Goal: Information Seeking & Learning: Learn about a topic

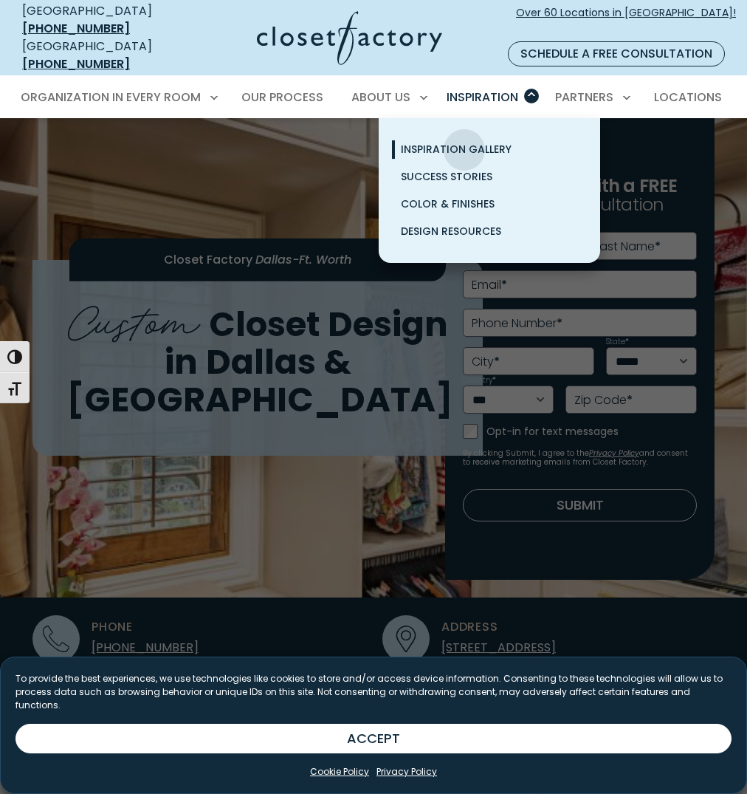
click at [464, 142] on span "Inspiration Gallery" at bounding box center [456, 149] width 111 height 15
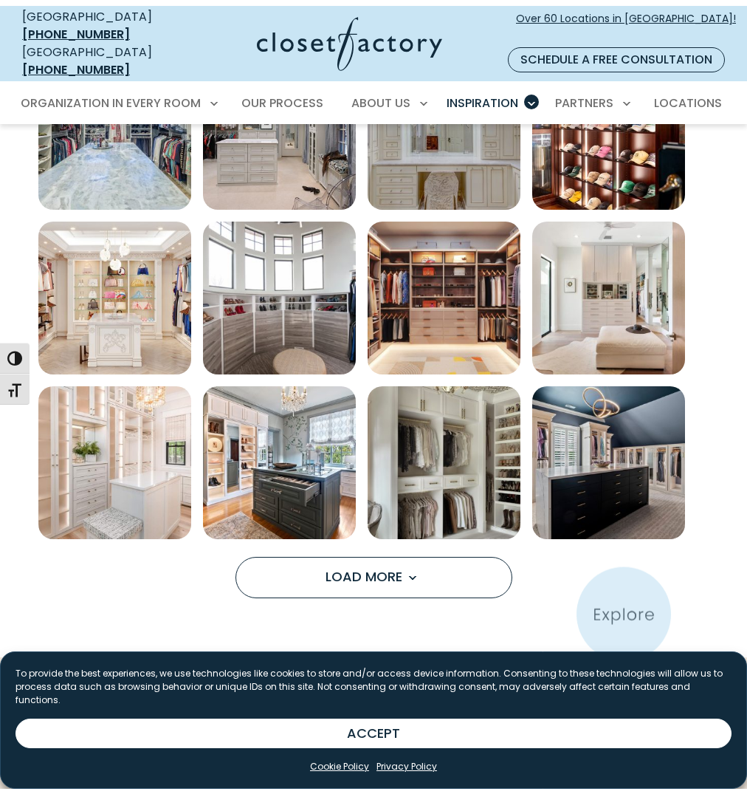
scroll to position [854, 0]
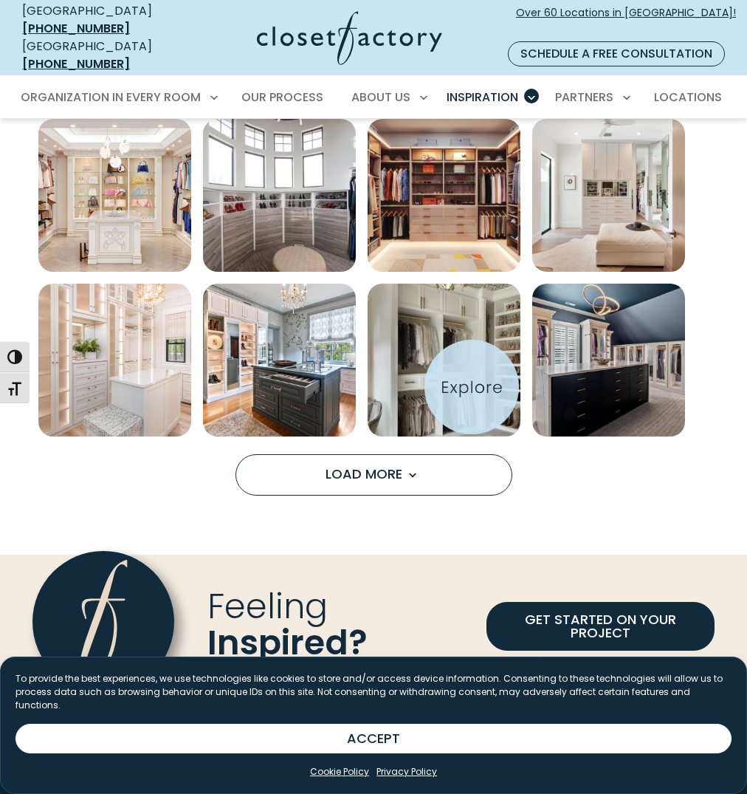
click at [472, 387] on img "Open inspiration gallery to preview enlarged image" at bounding box center [444, 360] width 153 height 153
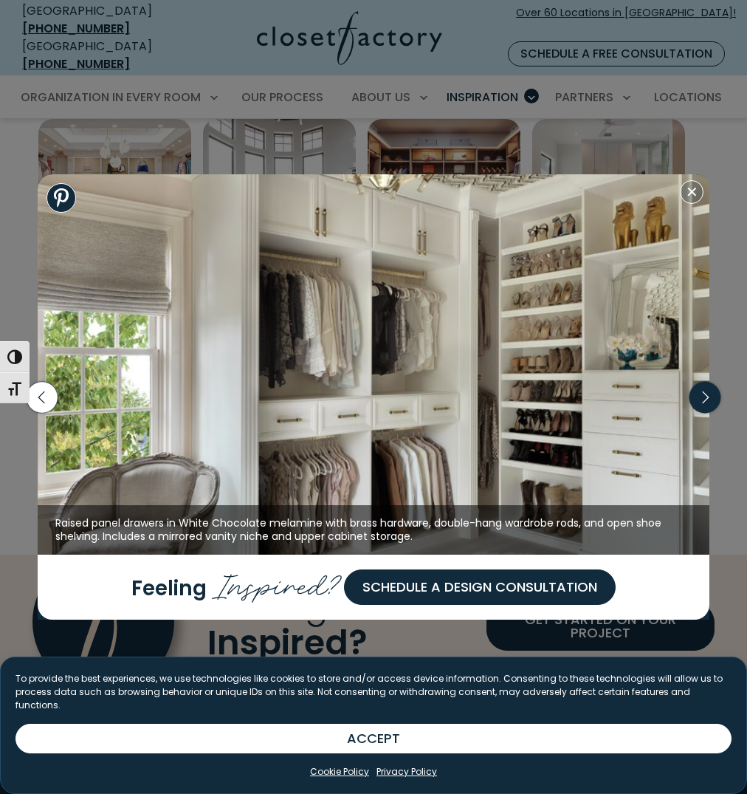
click at [707, 401] on icon "button" at bounding box center [705, 396] width 31 height 31
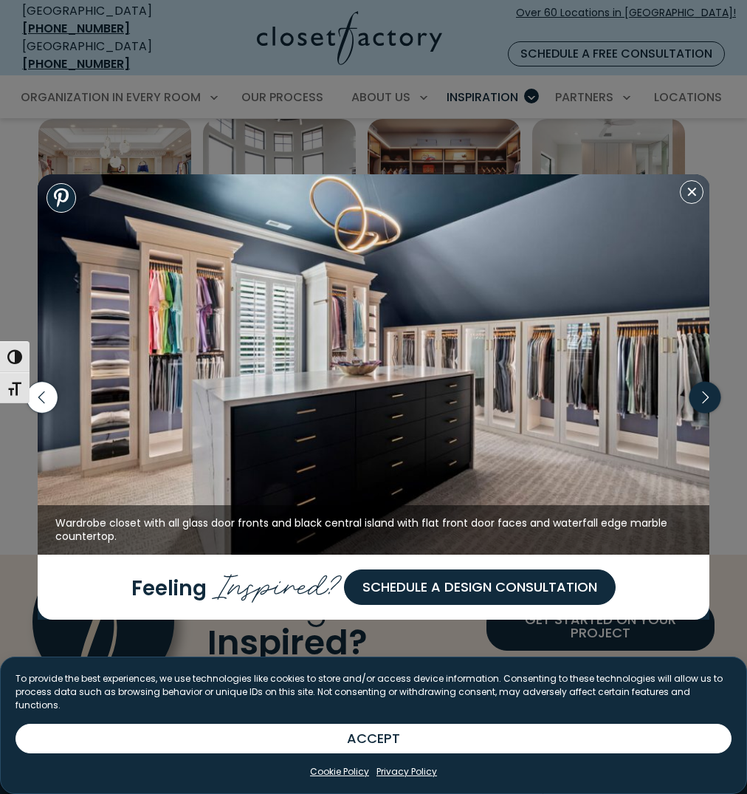
click at [704, 402] on icon "button" at bounding box center [706, 397] width 7 height 13
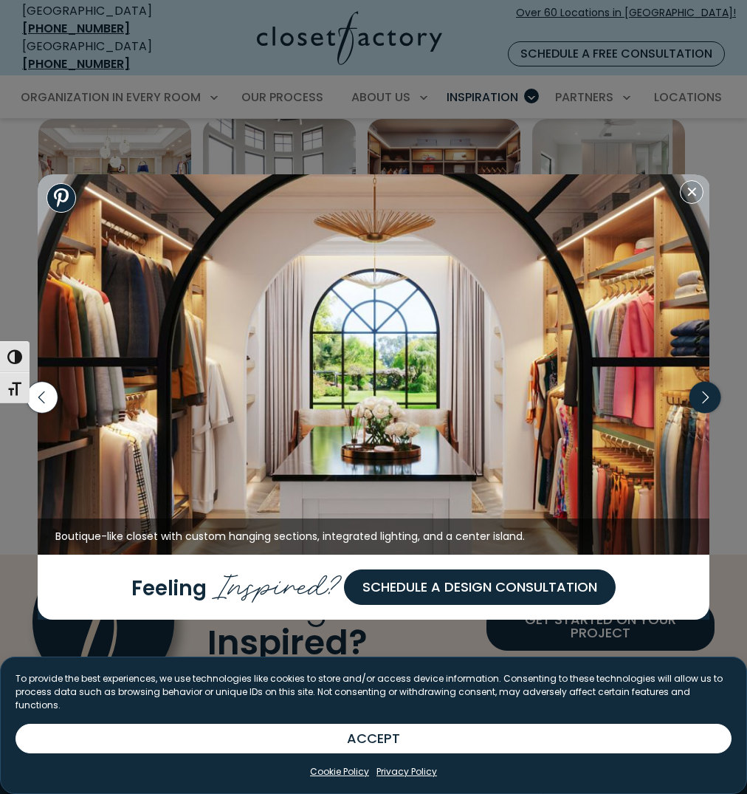
click at [697, 414] on icon "button" at bounding box center [705, 396] width 38 height 63
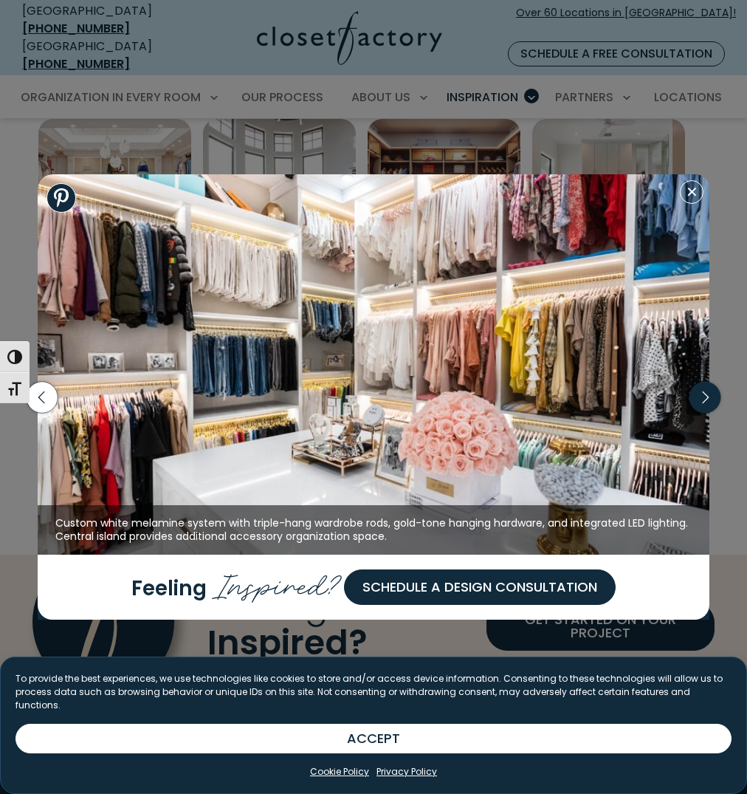
click at [698, 402] on icon "button" at bounding box center [705, 396] width 31 height 31
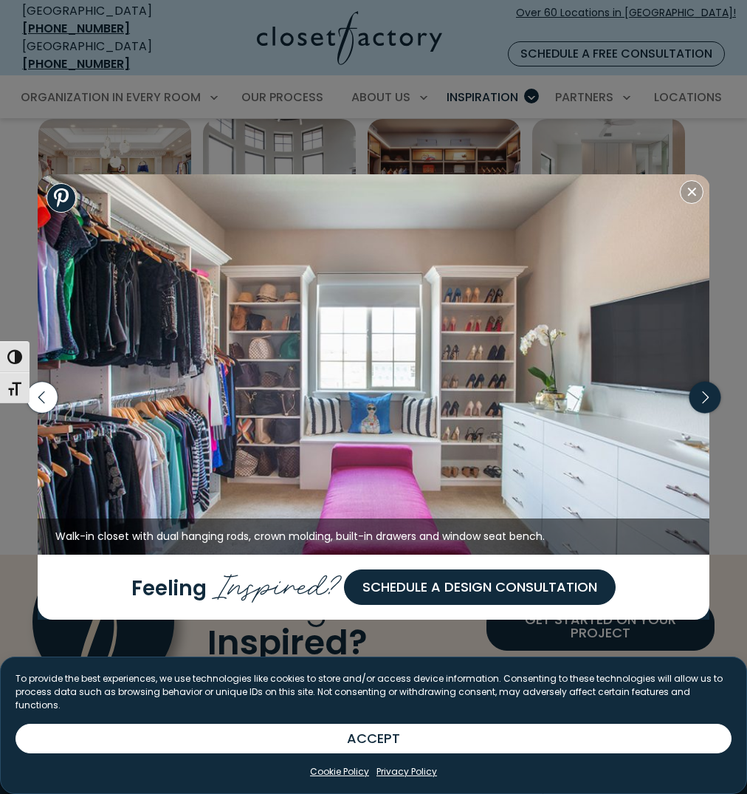
click at [698, 400] on icon "button" at bounding box center [705, 396] width 31 height 31
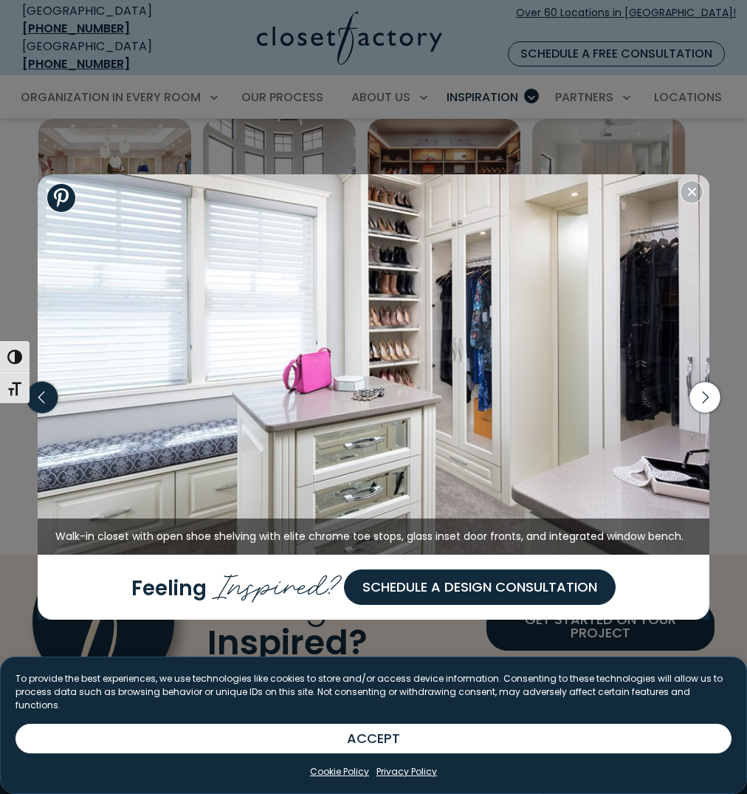
click at [44, 401] on icon "button" at bounding box center [41, 396] width 31 height 31
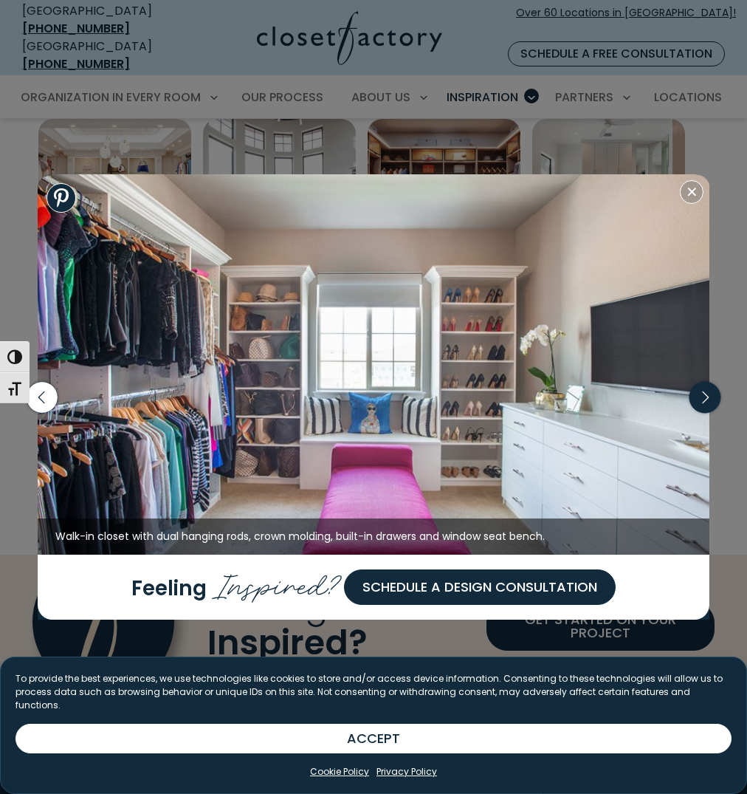
click at [699, 399] on icon "button" at bounding box center [705, 396] width 31 height 31
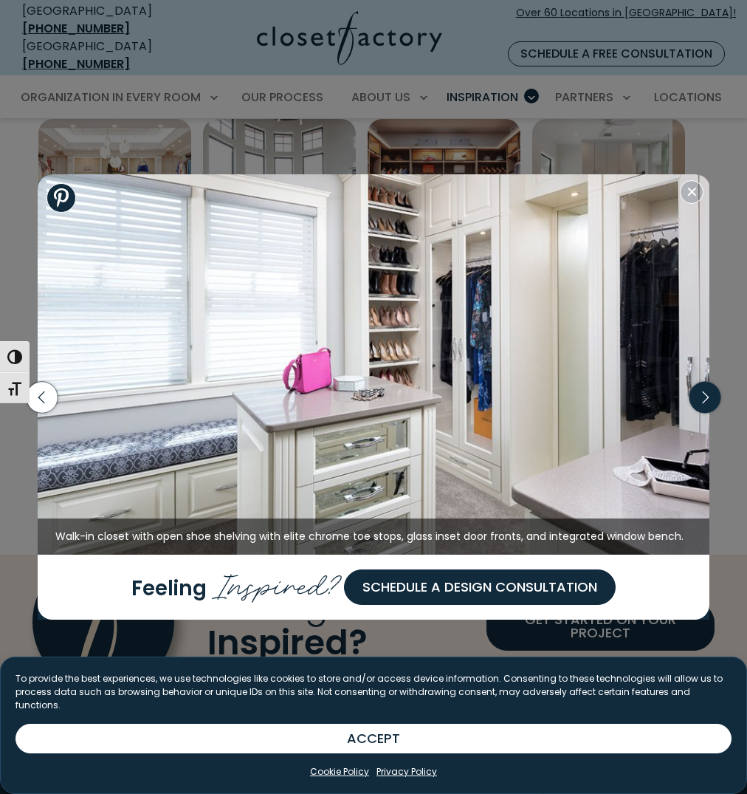
click at [699, 399] on icon "button" at bounding box center [705, 396] width 31 height 31
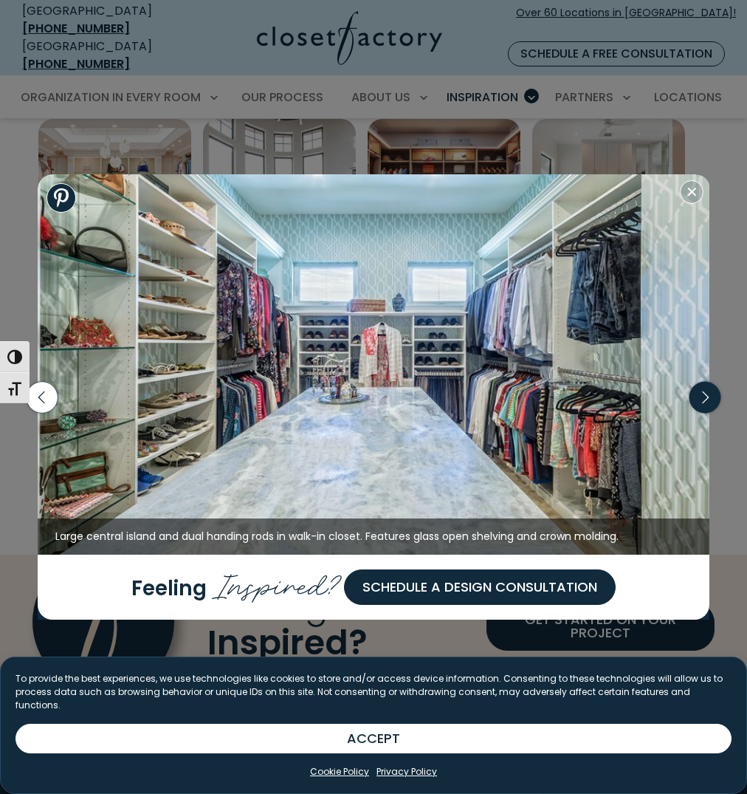
click at [698, 399] on icon "button" at bounding box center [705, 396] width 31 height 31
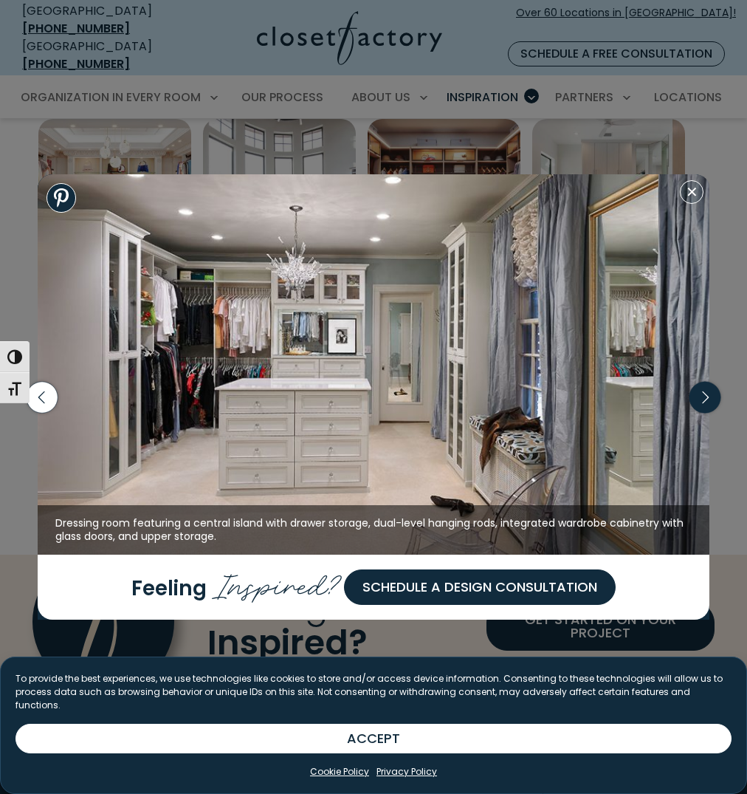
click at [699, 399] on icon "button" at bounding box center [705, 396] width 31 height 31
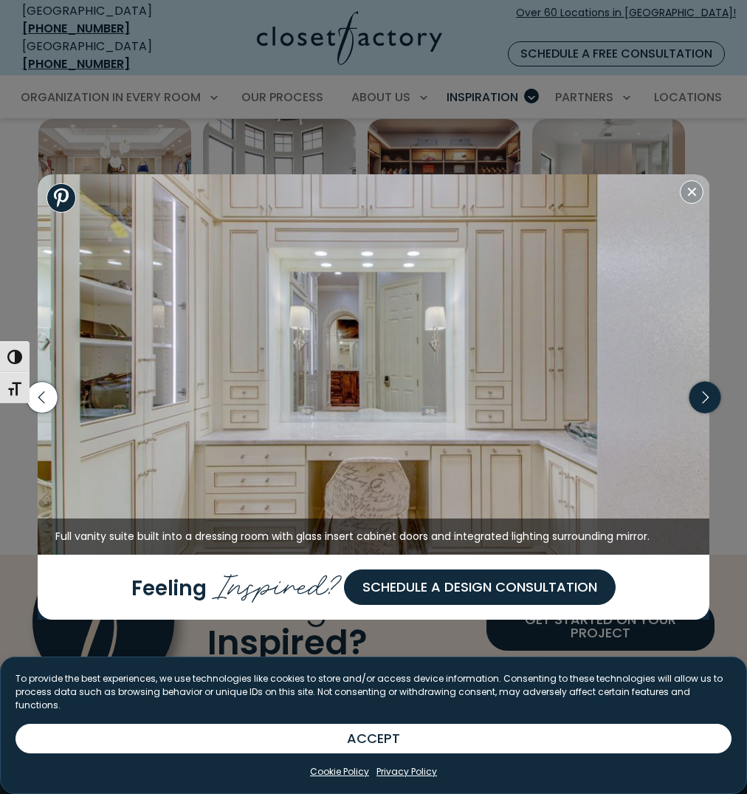
click at [699, 398] on icon "button" at bounding box center [705, 396] width 31 height 31
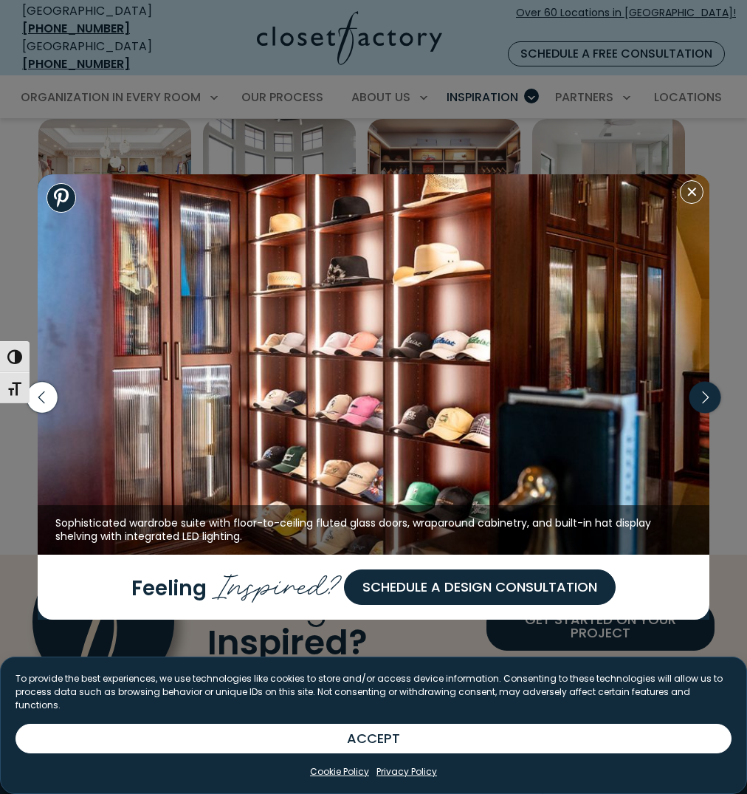
click at [700, 399] on icon "button" at bounding box center [705, 396] width 31 height 31
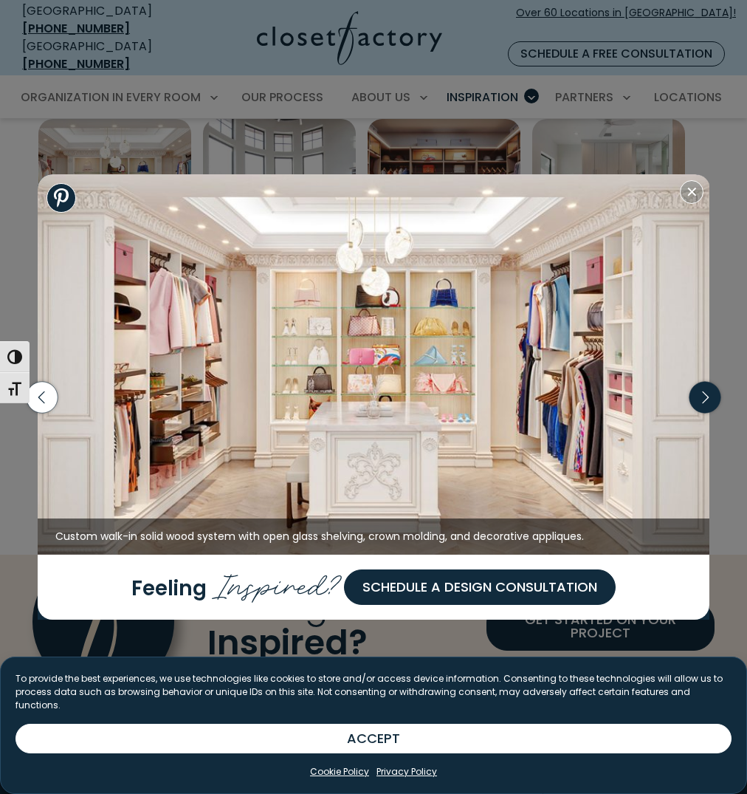
click at [702, 393] on icon "button" at bounding box center [705, 396] width 31 height 31
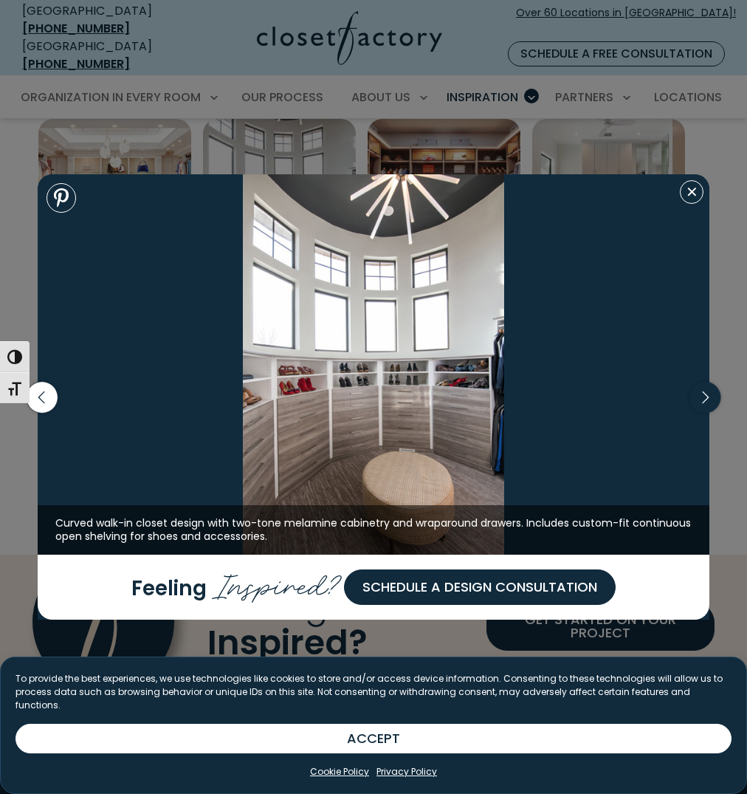
click at [703, 396] on icon "button" at bounding box center [705, 396] width 31 height 31
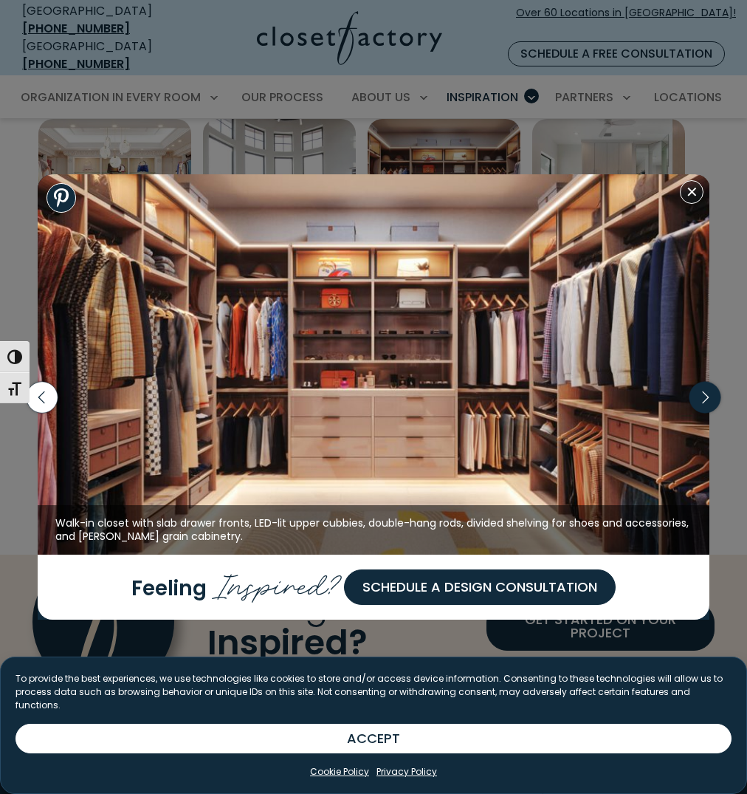
click at [703, 396] on icon "button" at bounding box center [705, 396] width 31 height 31
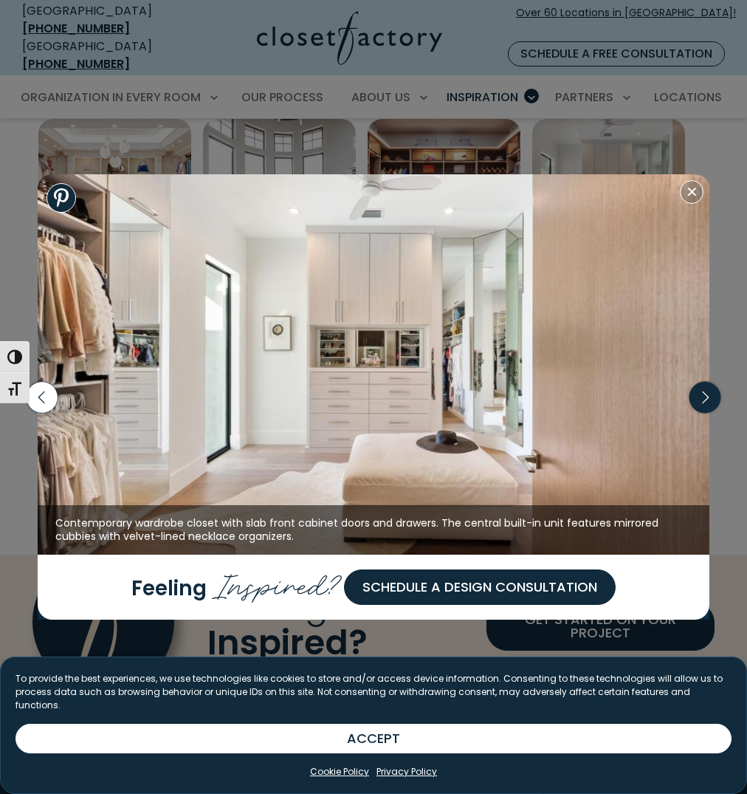
click at [701, 396] on icon "button" at bounding box center [705, 396] width 31 height 31
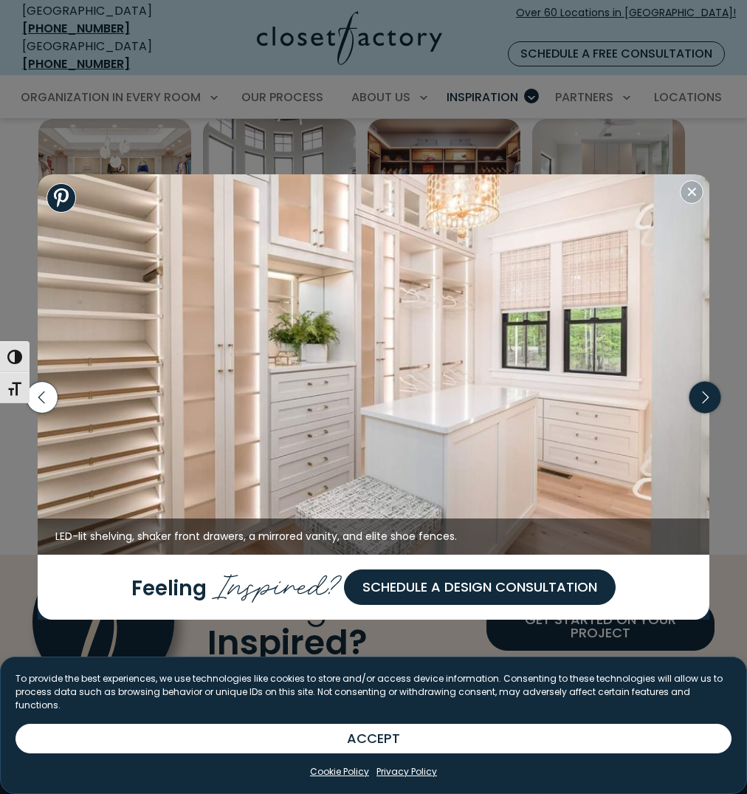
click at [704, 399] on icon "button" at bounding box center [705, 396] width 31 height 31
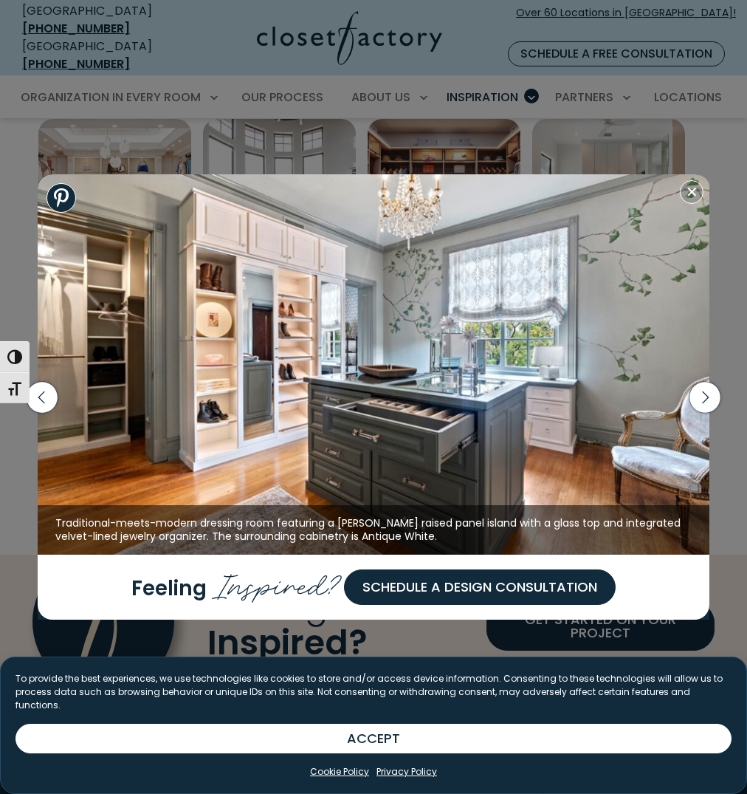
click at [690, 198] on button "Close modal" at bounding box center [692, 192] width 24 height 24
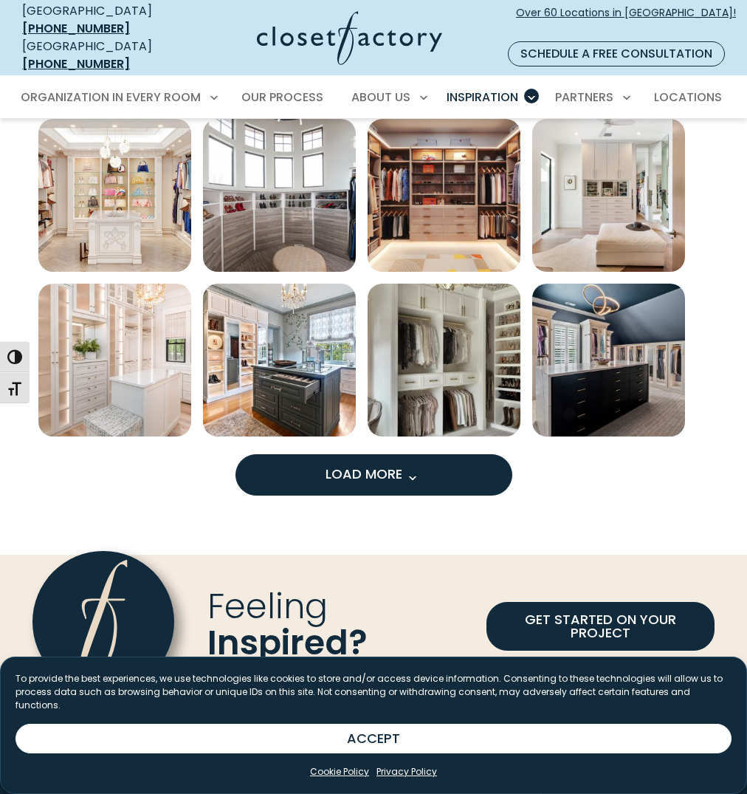
click at [413, 468] on span "Load more inspiration gallery images" at bounding box center [411, 477] width 19 height 19
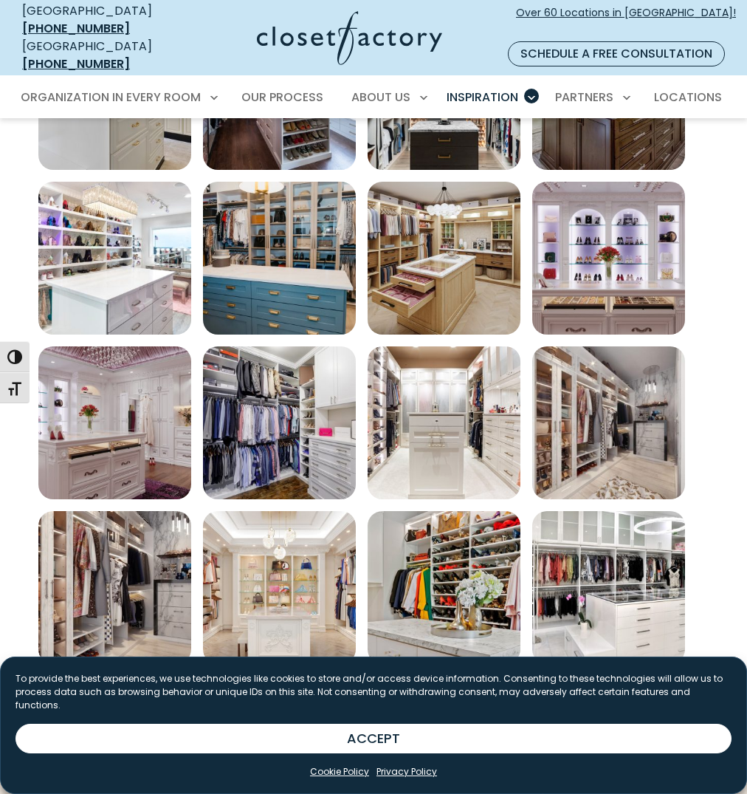
scroll to position [1419, 0]
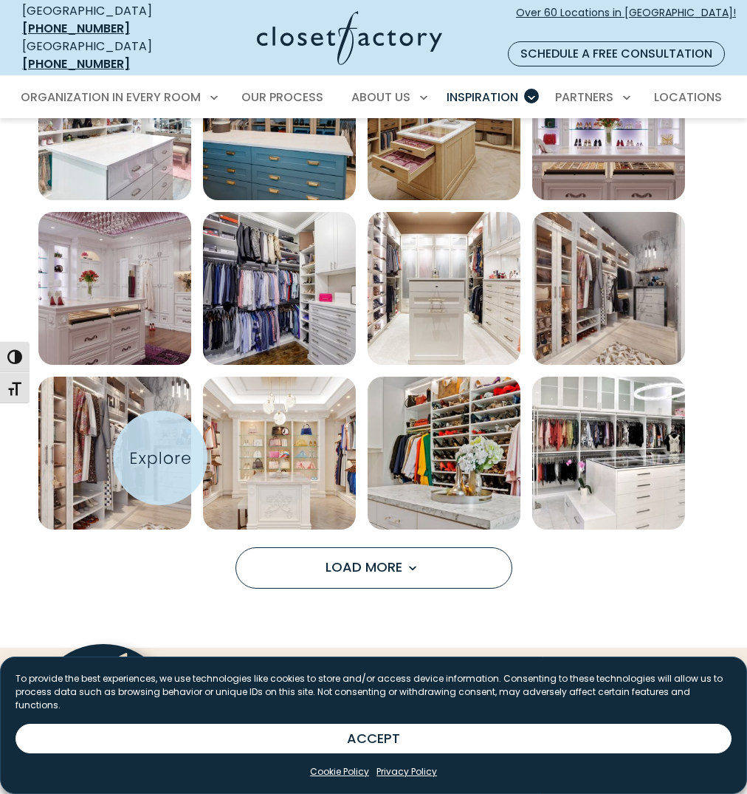
click at [156, 453] on img "Open inspiration gallery to preview enlarged image" at bounding box center [114, 453] width 153 height 153
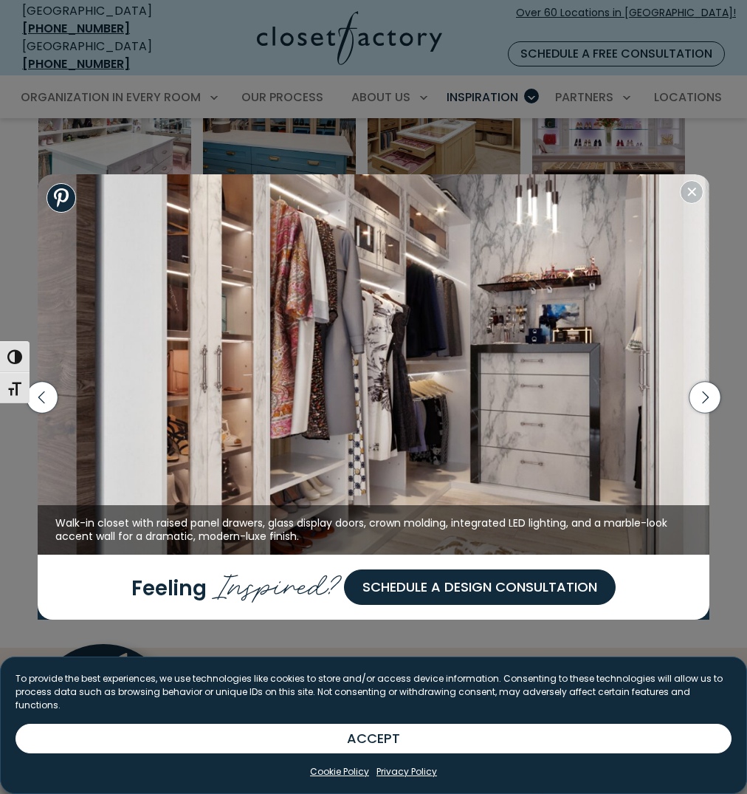
click at [419, 398] on img at bounding box center [374, 364] width 673 height 380
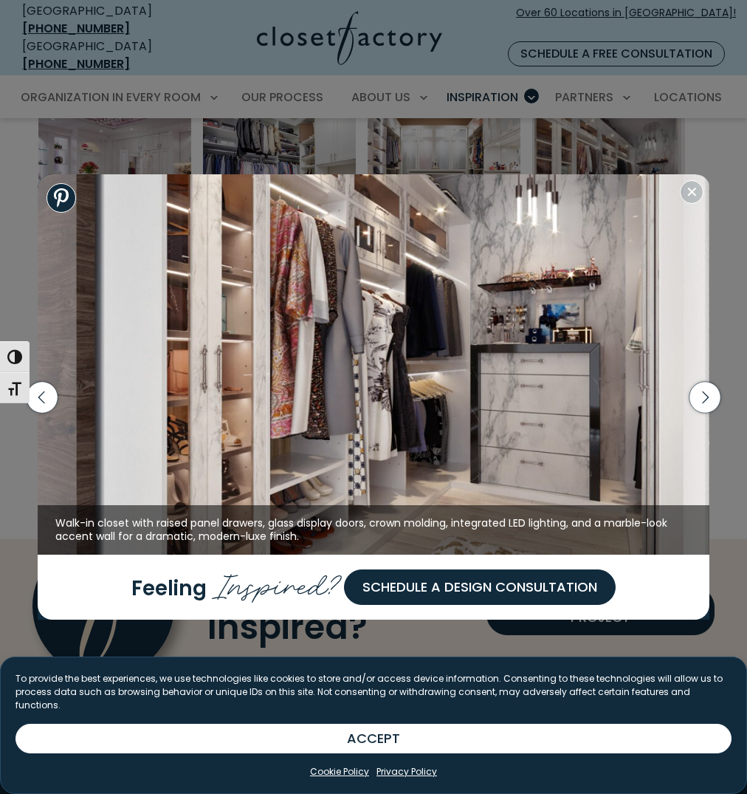
scroll to position [1502, 0]
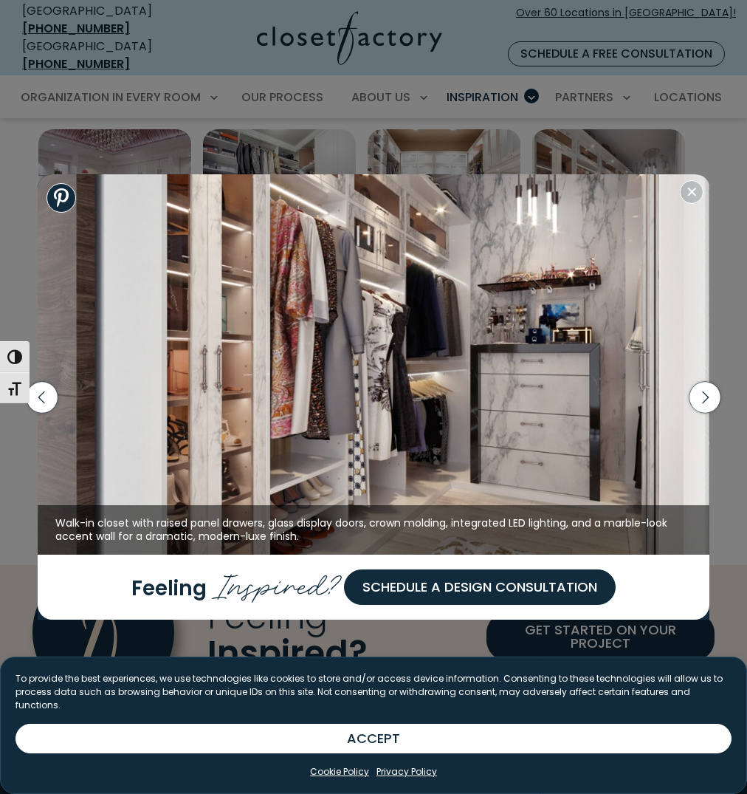
click at [309, 367] on img at bounding box center [374, 364] width 673 height 380
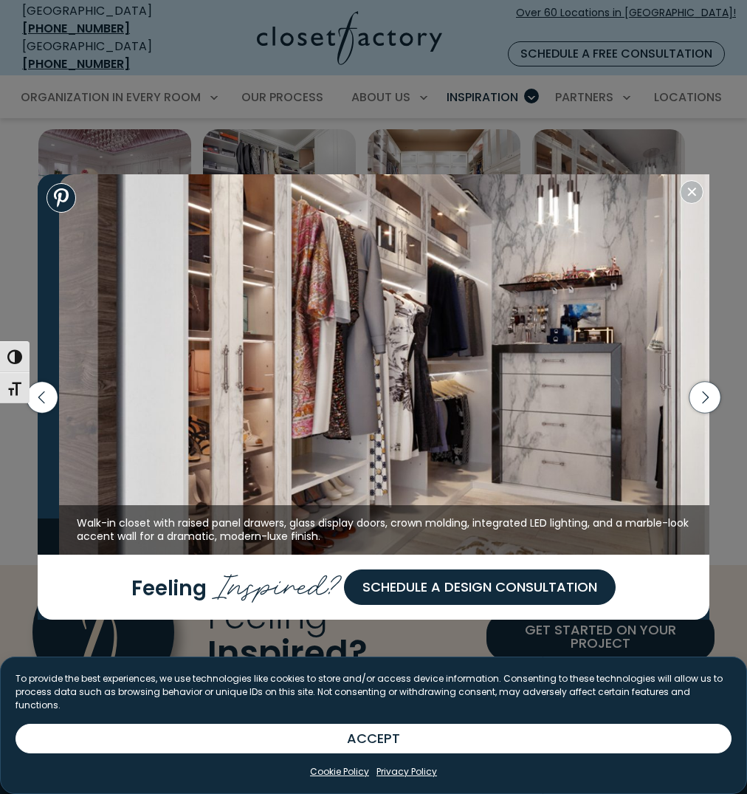
click at [528, 403] on img at bounding box center [395, 364] width 673 height 380
click at [701, 412] on icon "button" at bounding box center [705, 396] width 31 height 31
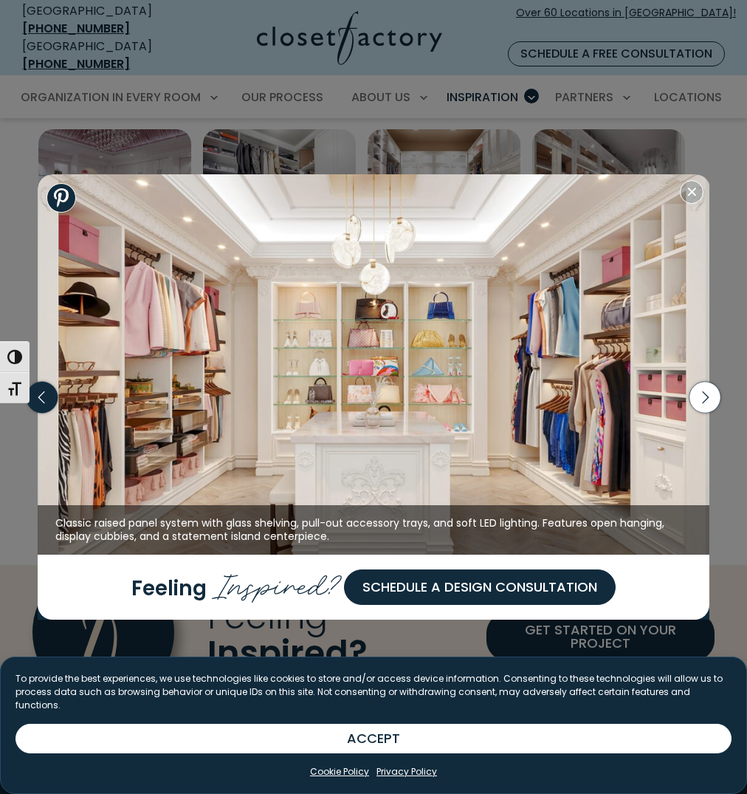
click at [39, 394] on icon "button" at bounding box center [41, 396] width 31 height 31
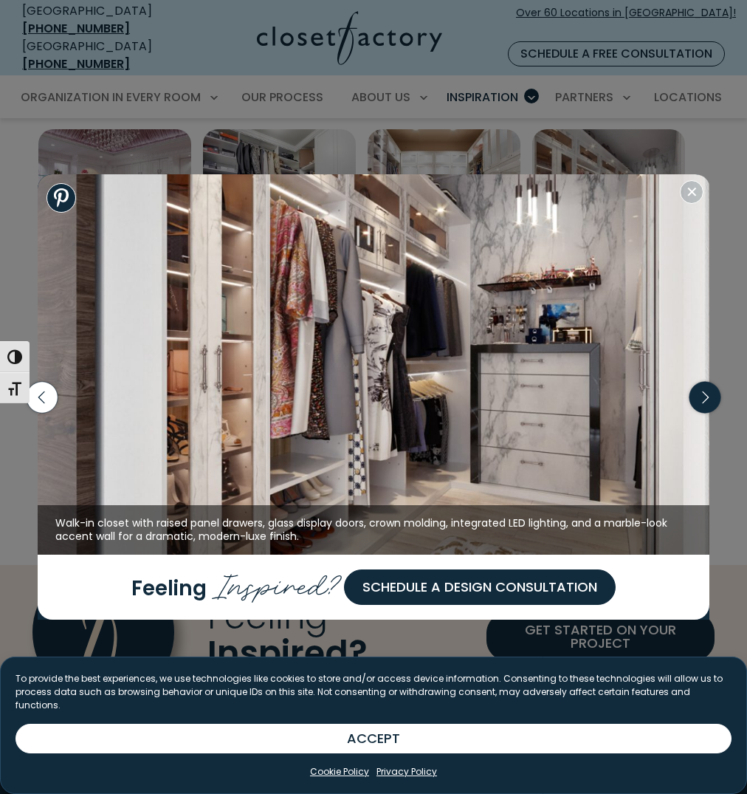
click at [709, 405] on icon "button" at bounding box center [705, 396] width 31 height 31
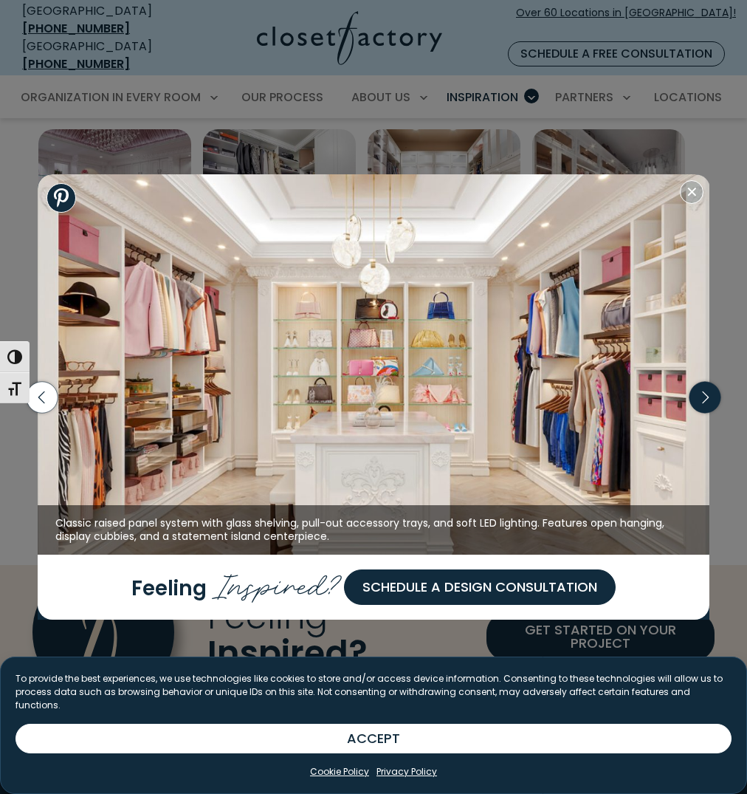
click at [698, 406] on icon "button" at bounding box center [705, 396] width 31 height 31
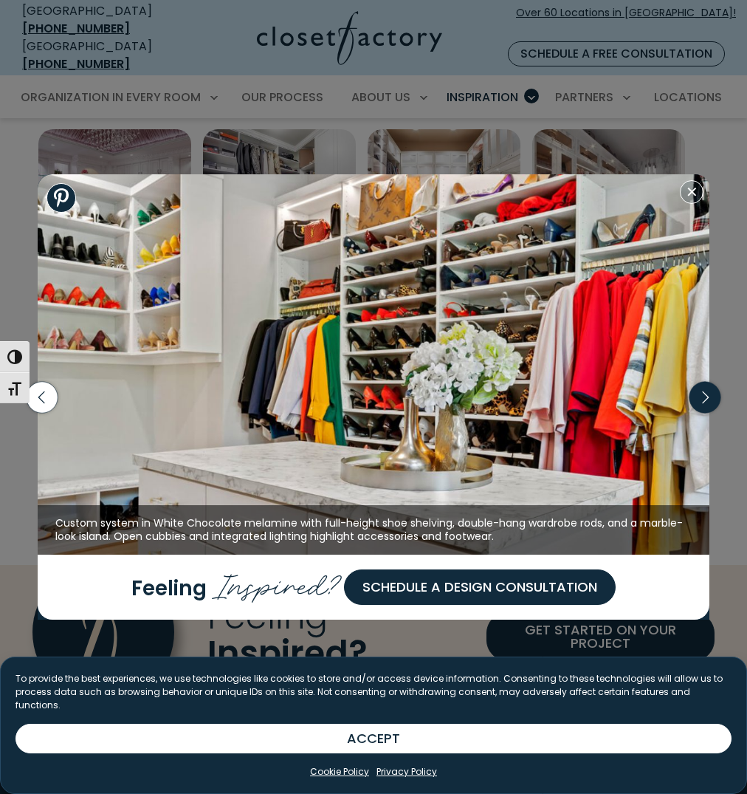
click at [694, 406] on icon "button" at bounding box center [705, 396] width 31 height 31
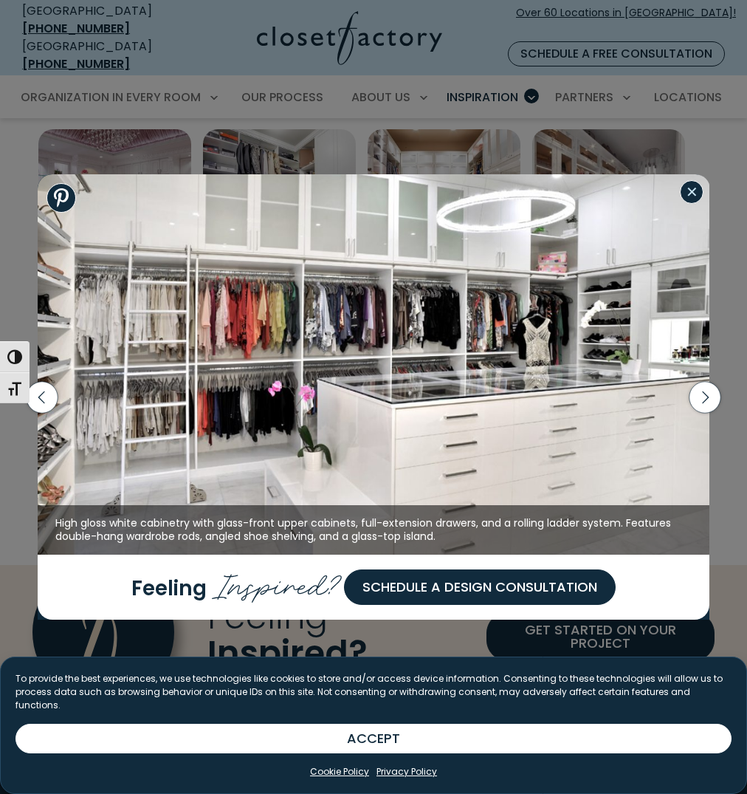
click at [684, 198] on button "Close modal" at bounding box center [692, 192] width 24 height 24
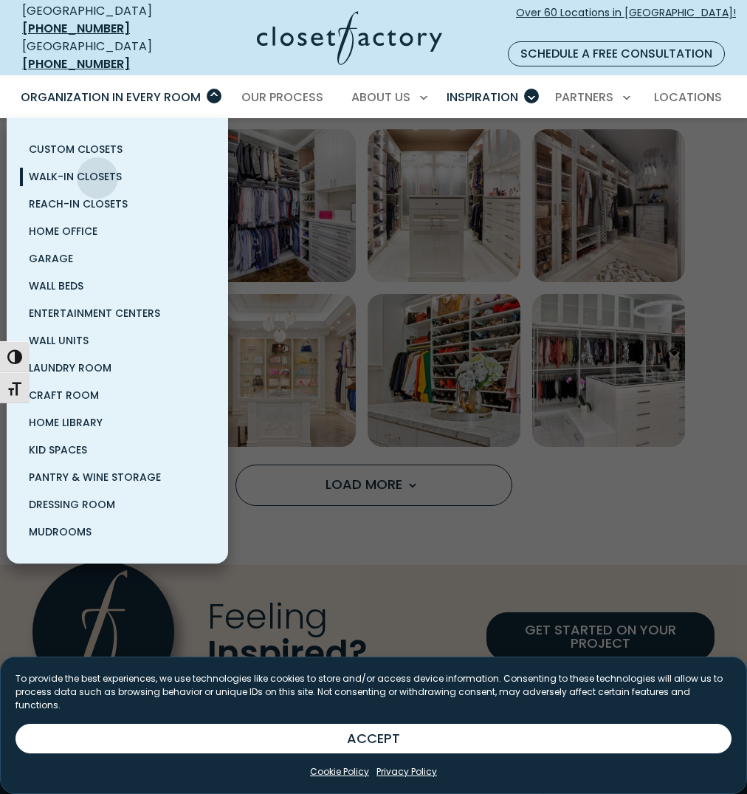
click at [97, 169] on span "Walk-In Closets" at bounding box center [75, 176] width 93 height 15
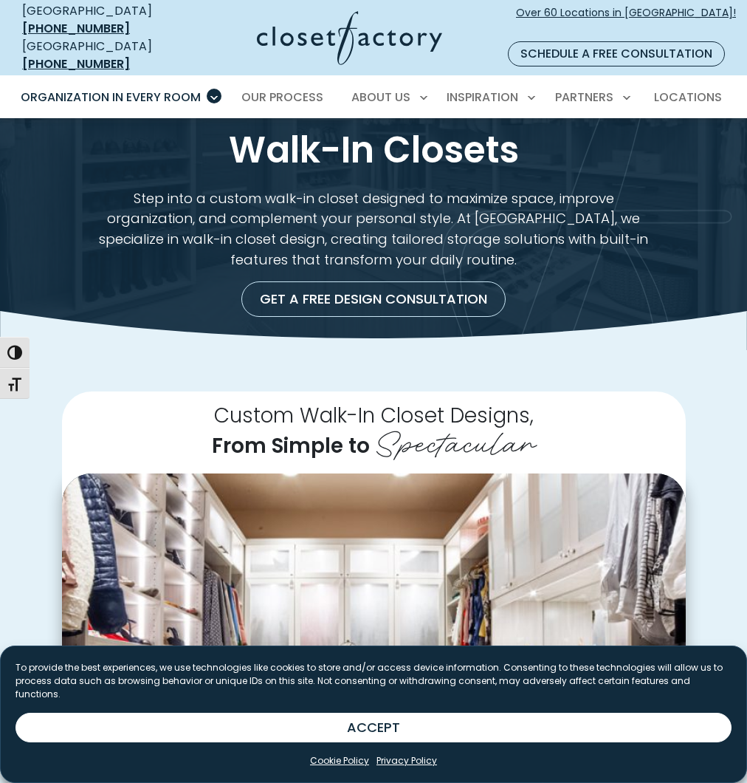
scroll to position [342, 0]
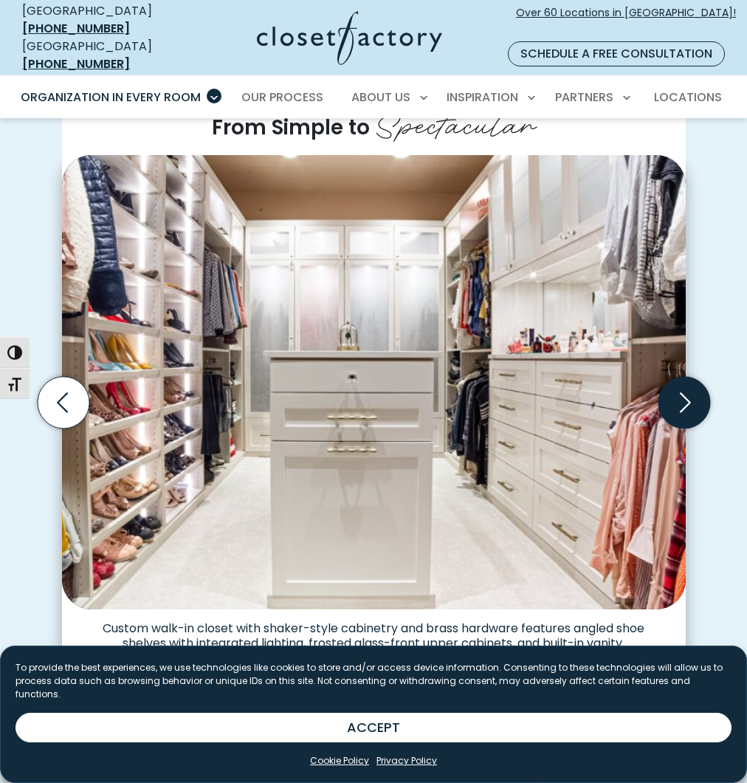
click at [681, 385] on icon "Next slide" at bounding box center [684, 403] width 52 height 52
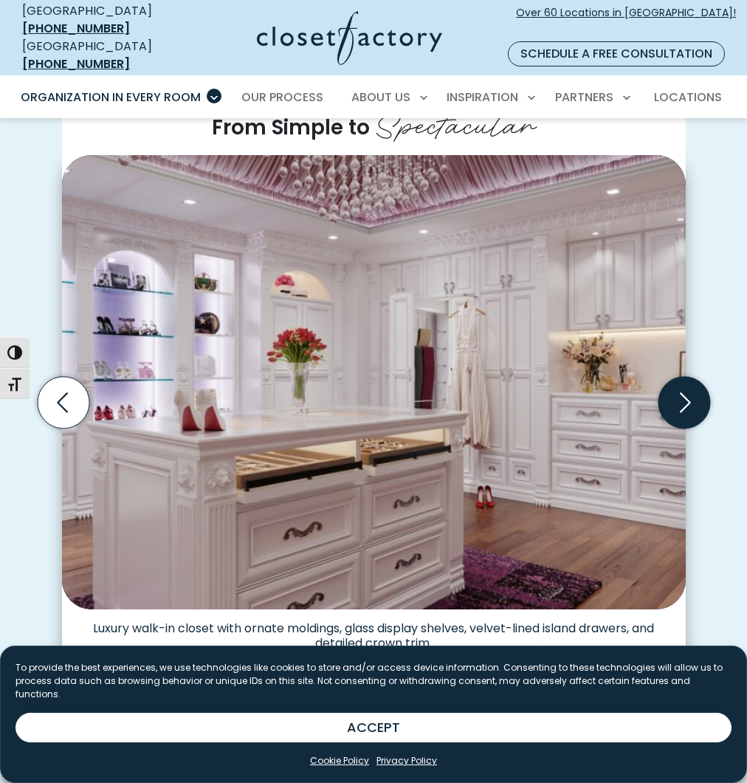
click at [680, 385] on icon "Next slide" at bounding box center [684, 403] width 52 height 52
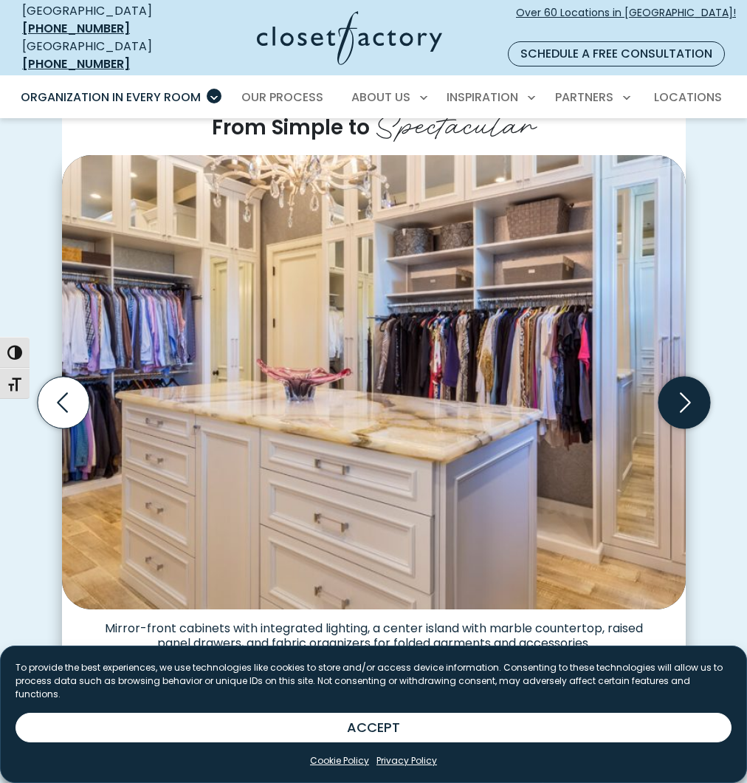
click at [680, 382] on icon "Next slide" at bounding box center [684, 403] width 52 height 52
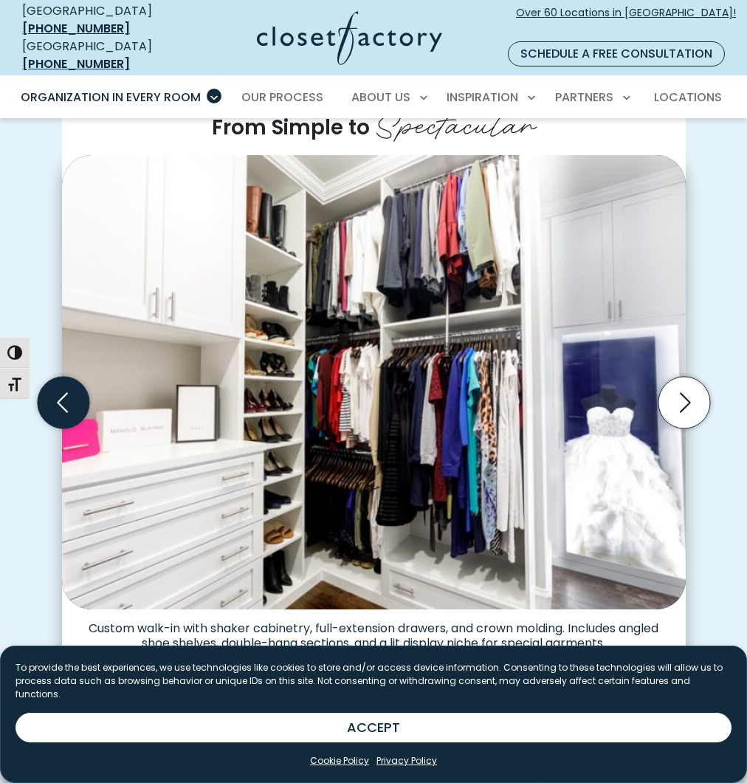
click at [63, 388] on icon "Previous slide" at bounding box center [63, 403] width 52 height 52
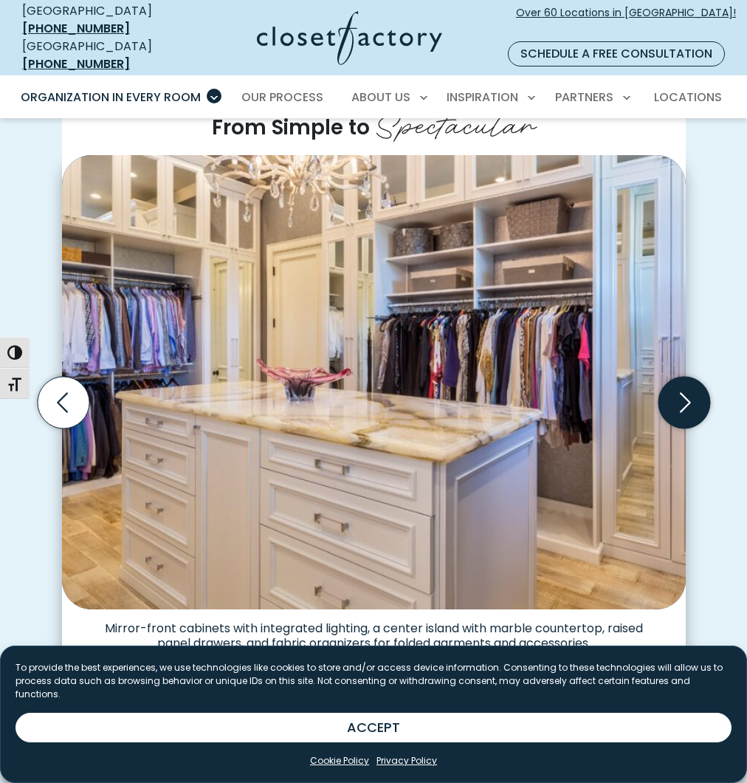
click at [676, 391] on icon "Next slide" at bounding box center [684, 403] width 52 height 52
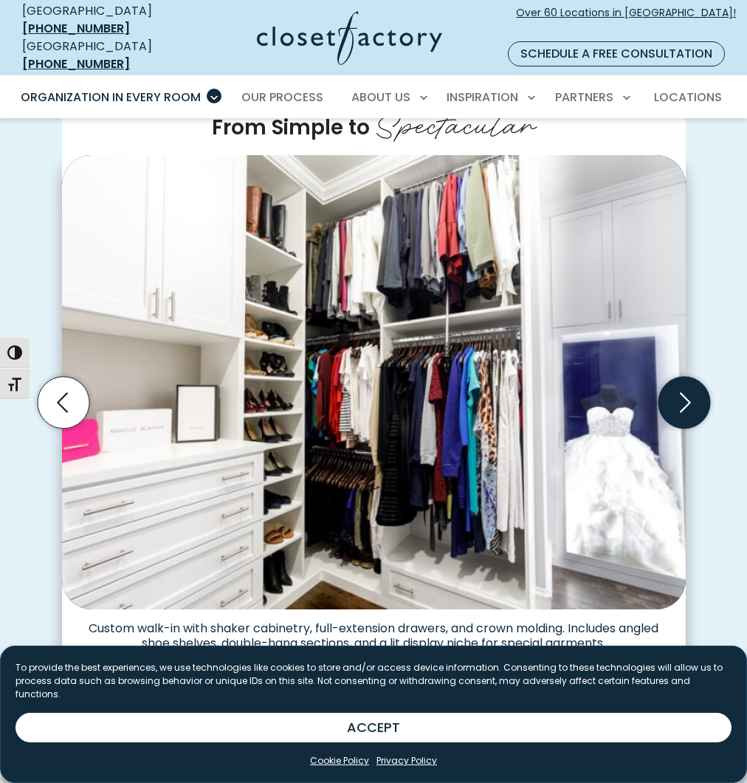
click at [687, 392] on icon "Next slide" at bounding box center [684, 403] width 52 height 52
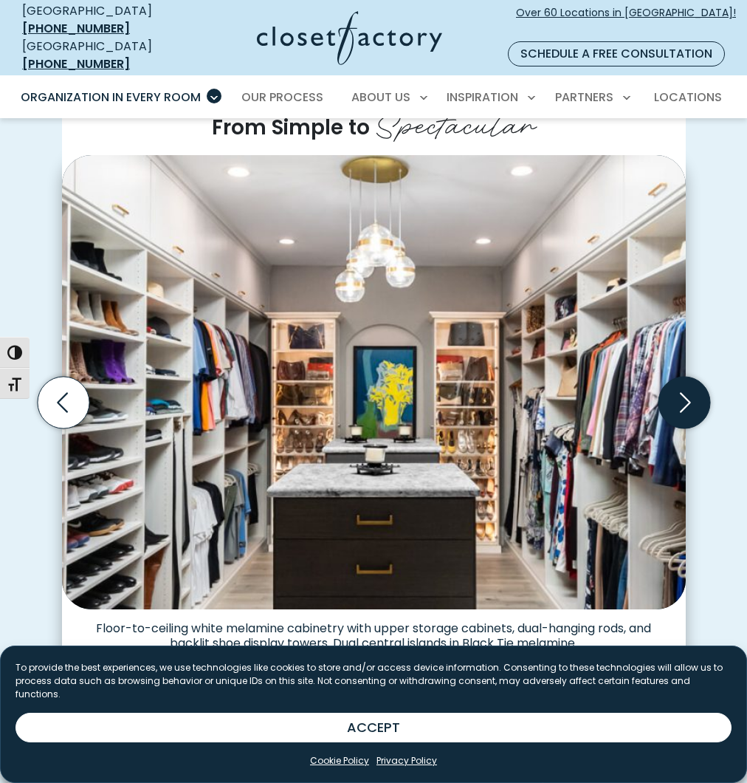
click at [688, 387] on icon "Next slide" at bounding box center [684, 403] width 52 height 52
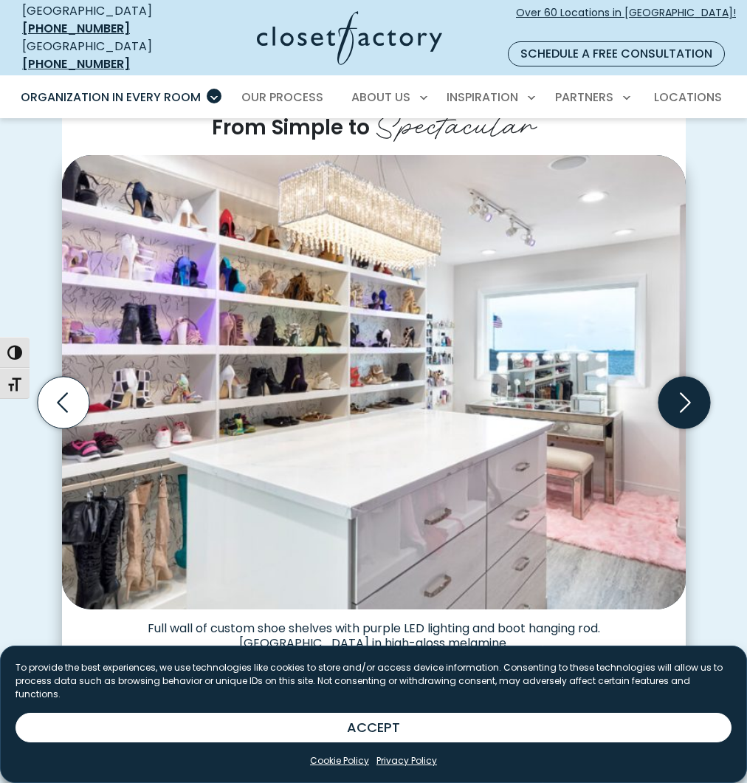
click at [686, 388] on icon "Next slide" at bounding box center [684, 403] width 52 height 52
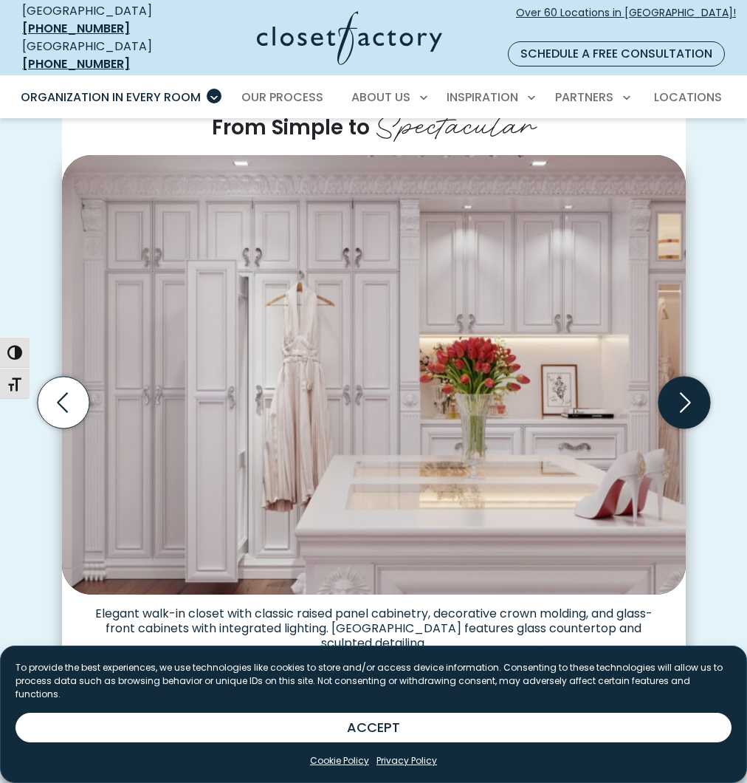
click at [684, 392] on icon "Next slide" at bounding box center [685, 402] width 11 height 20
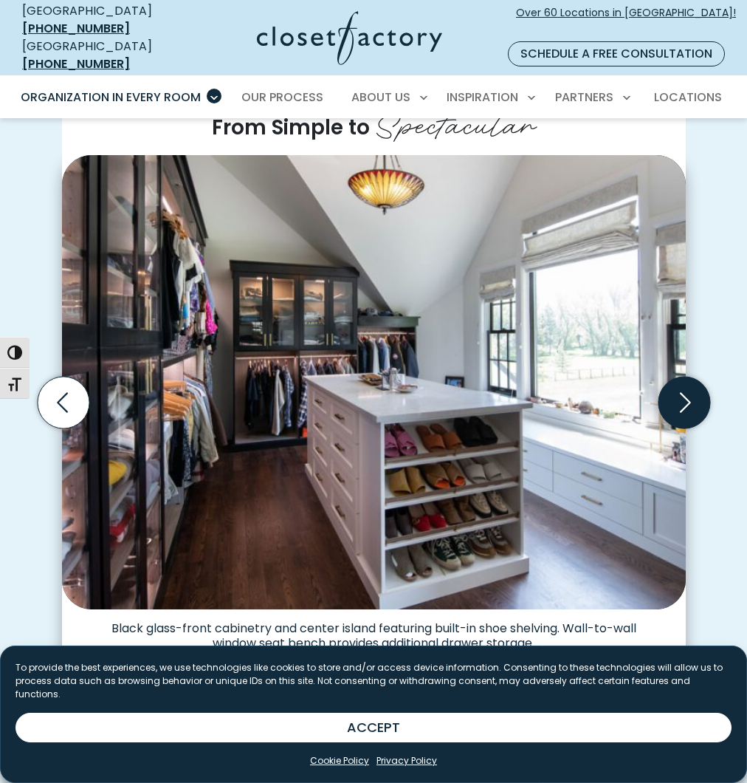
click at [683, 385] on icon "Next slide" at bounding box center [684, 403] width 52 height 52
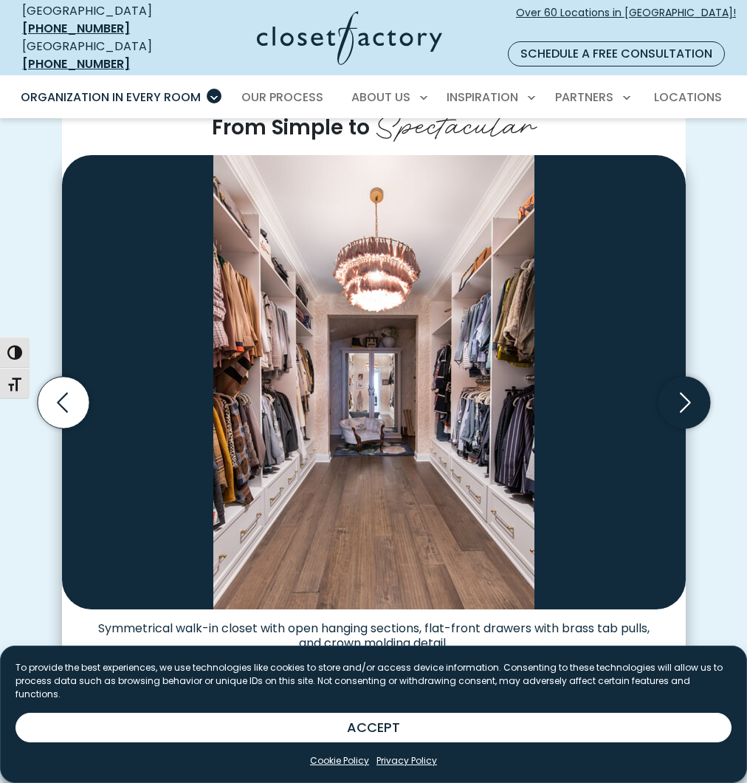
click at [688, 389] on icon "Next slide" at bounding box center [684, 403] width 52 height 52
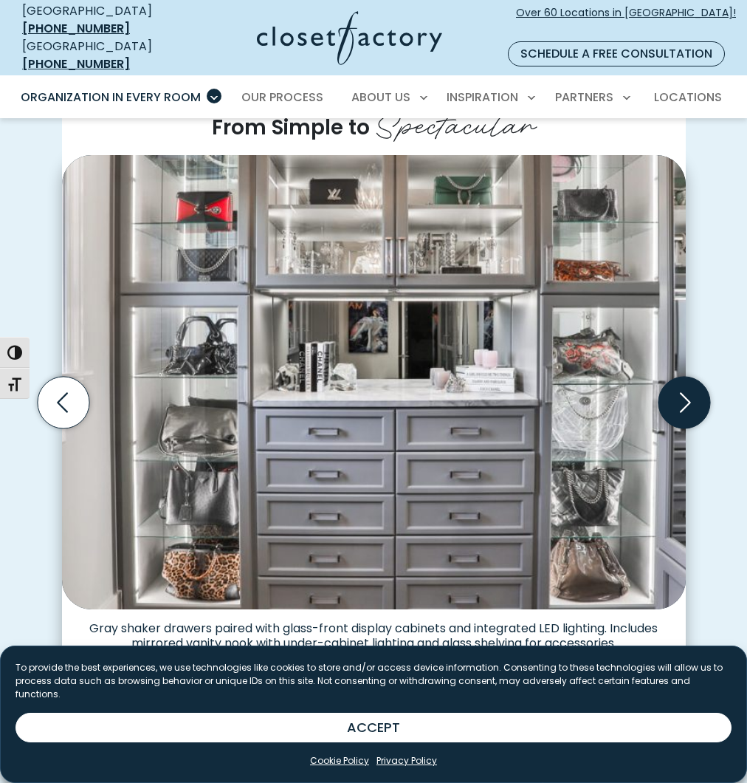
click at [688, 394] on icon "Next slide" at bounding box center [684, 403] width 52 height 52
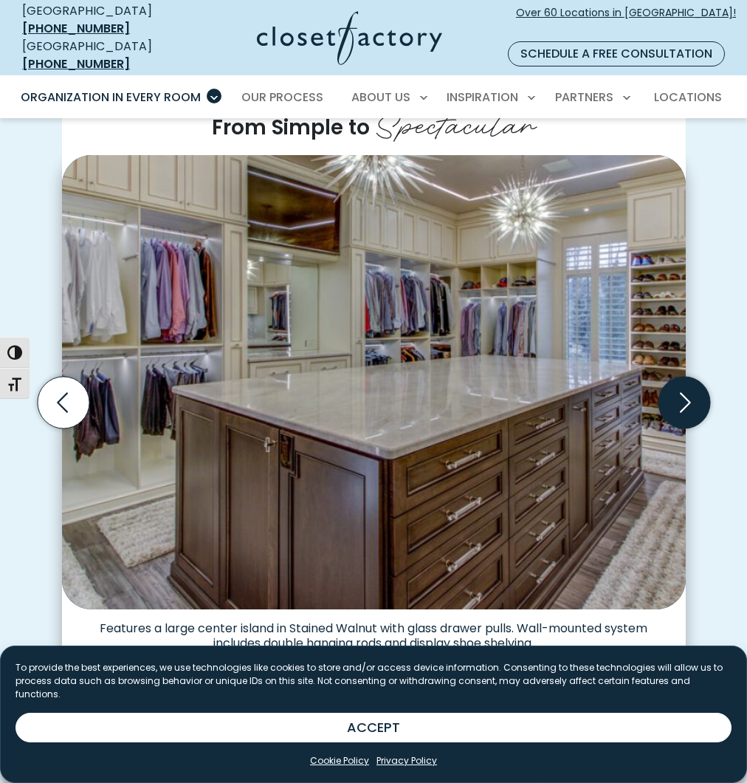
click at [687, 382] on icon "Next slide" at bounding box center [684, 403] width 52 height 52
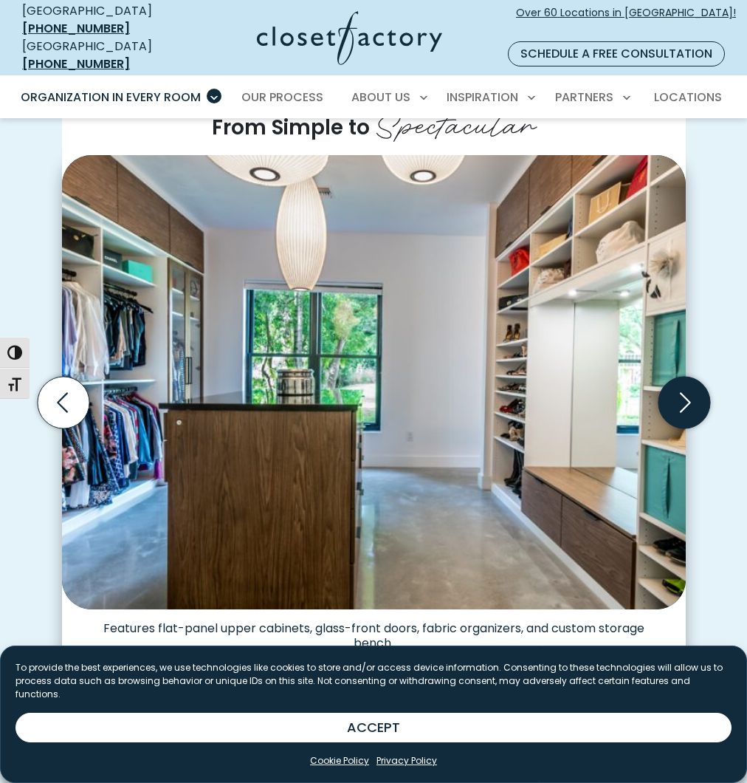
click at [686, 382] on icon "Next slide" at bounding box center [684, 403] width 52 height 52
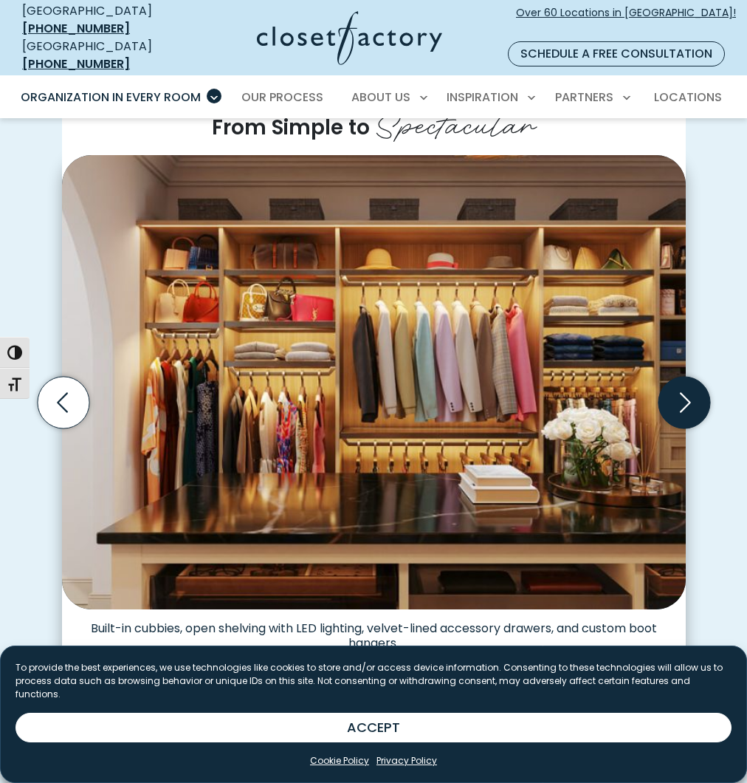
click at [684, 380] on icon "Next slide" at bounding box center [684, 403] width 52 height 52
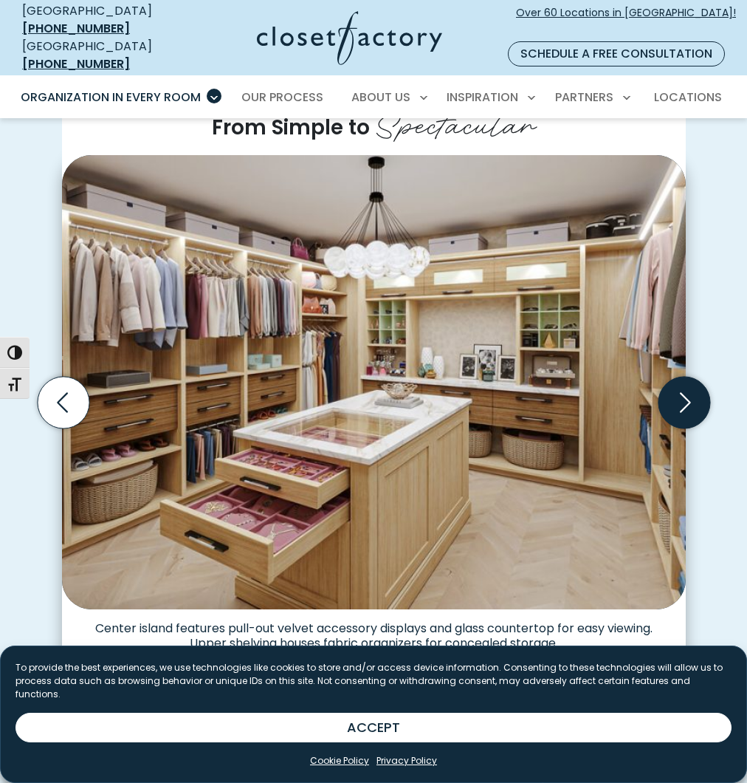
click at [684, 382] on icon "Next slide" at bounding box center [684, 403] width 52 height 52
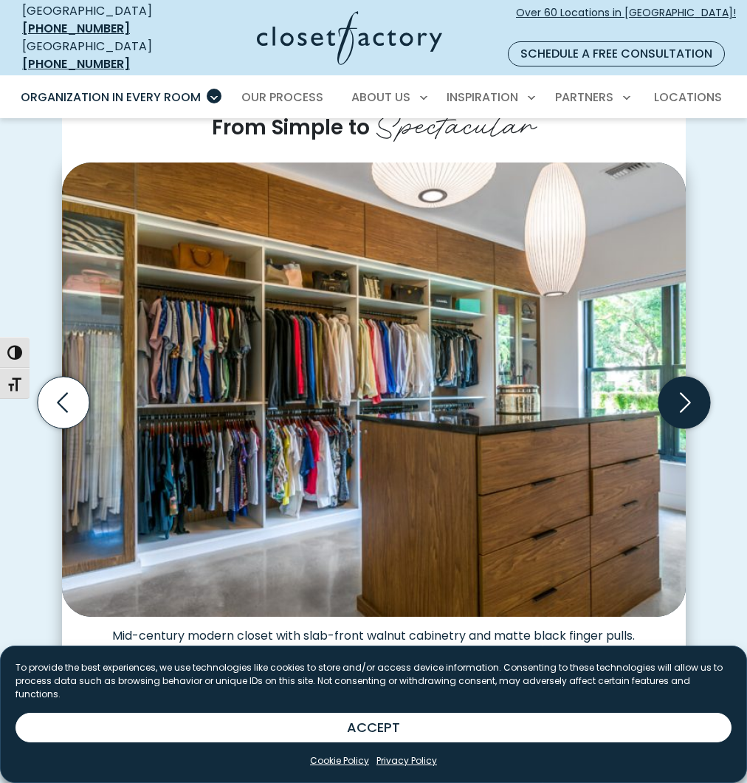
click at [676, 378] on icon "Next slide" at bounding box center [684, 403] width 52 height 52
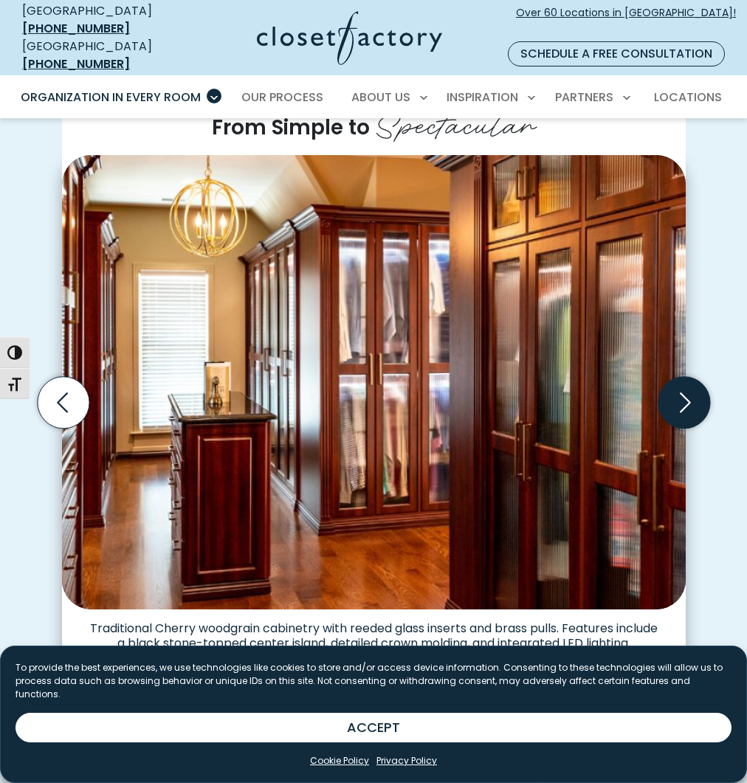
click at [693, 385] on icon "Next slide" at bounding box center [684, 403] width 52 height 52
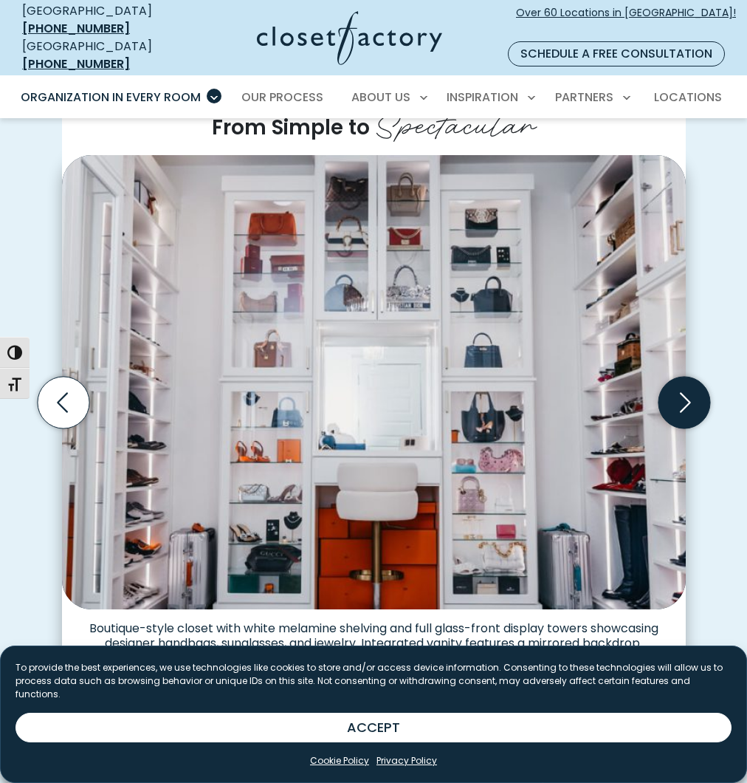
click at [679, 388] on icon "Next slide" at bounding box center [684, 403] width 52 height 52
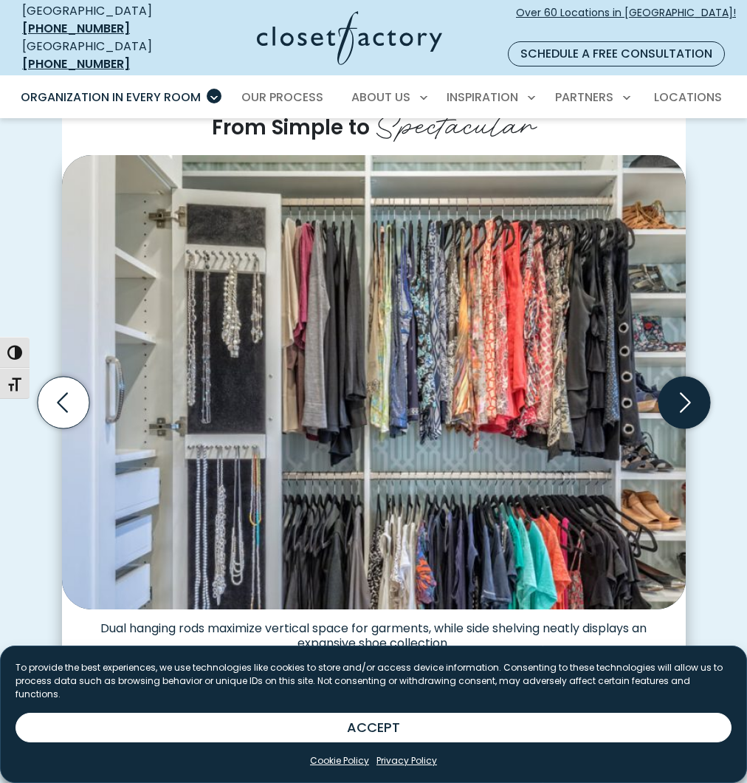
click at [684, 382] on icon "Next slide" at bounding box center [684, 403] width 52 height 52
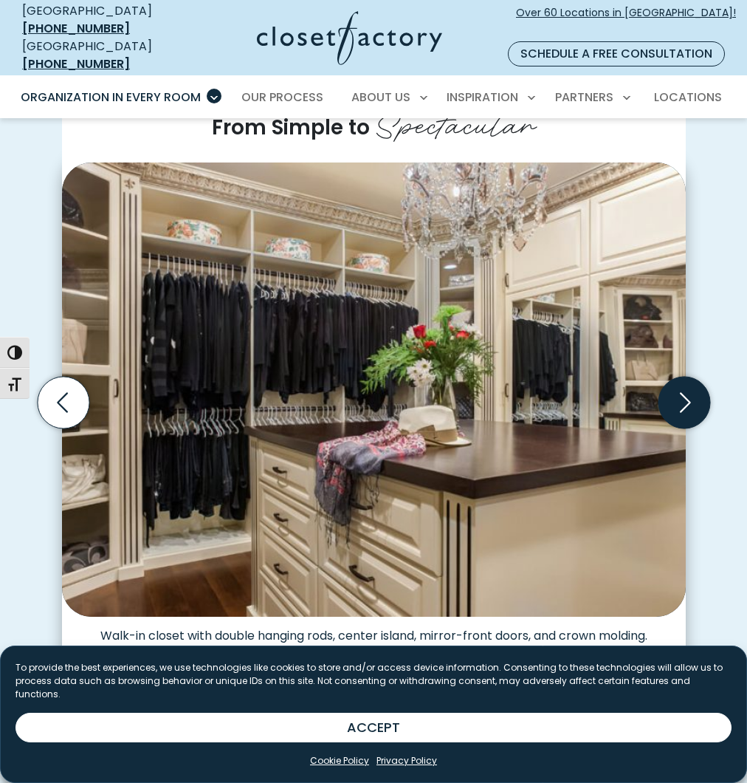
click at [684, 382] on icon "Next slide" at bounding box center [684, 403] width 52 height 52
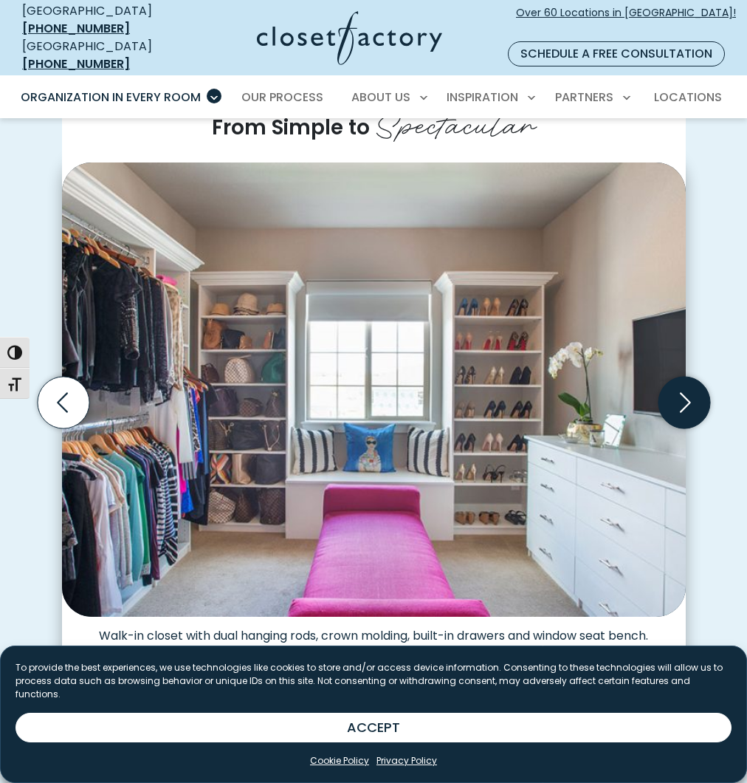
click at [685, 385] on icon "Next slide" at bounding box center [684, 402] width 63 height 63
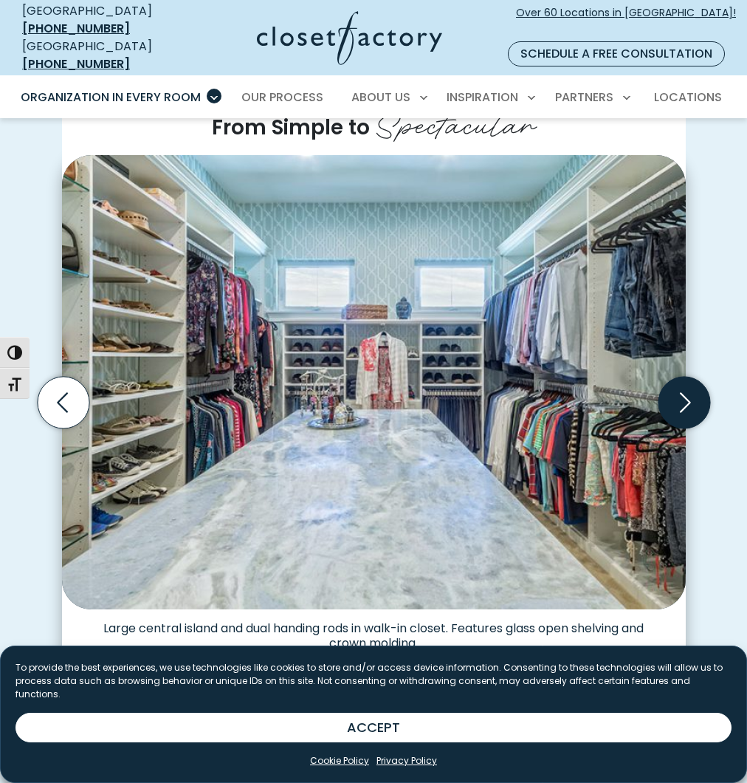
click at [688, 386] on icon "Next slide" at bounding box center [684, 403] width 52 height 52
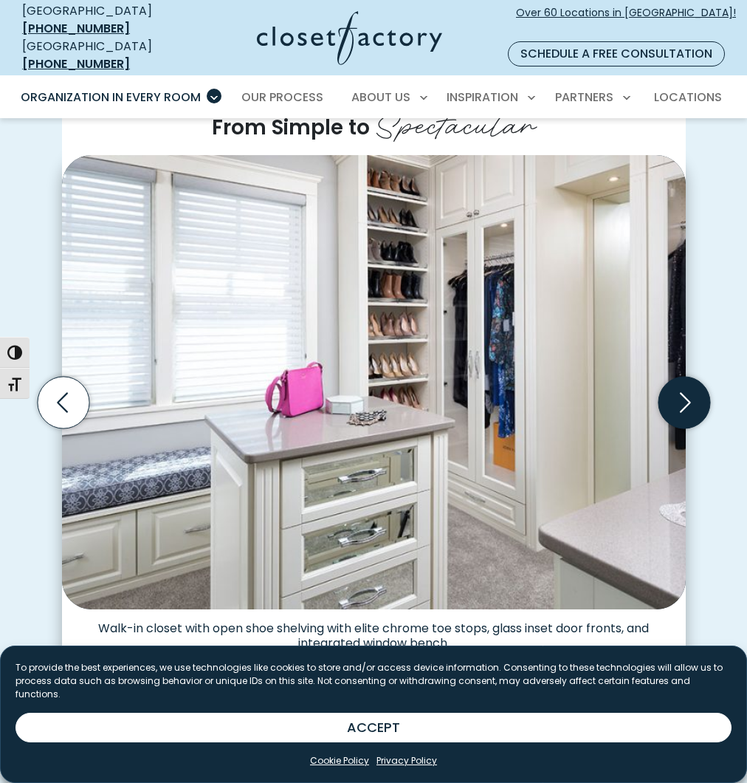
click at [687, 386] on icon "Next slide" at bounding box center [684, 403] width 52 height 52
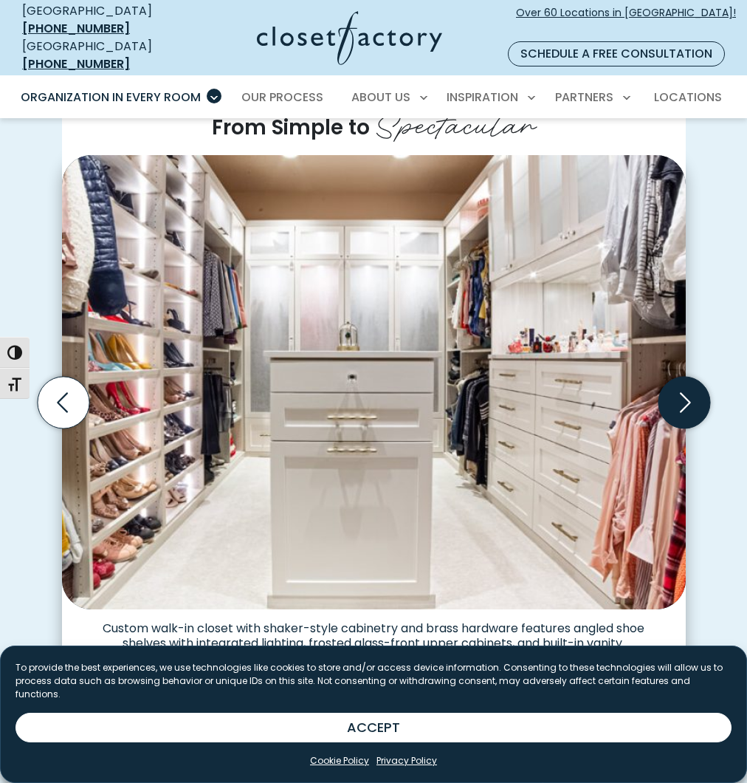
click at [683, 379] on icon "Next slide" at bounding box center [684, 403] width 52 height 52
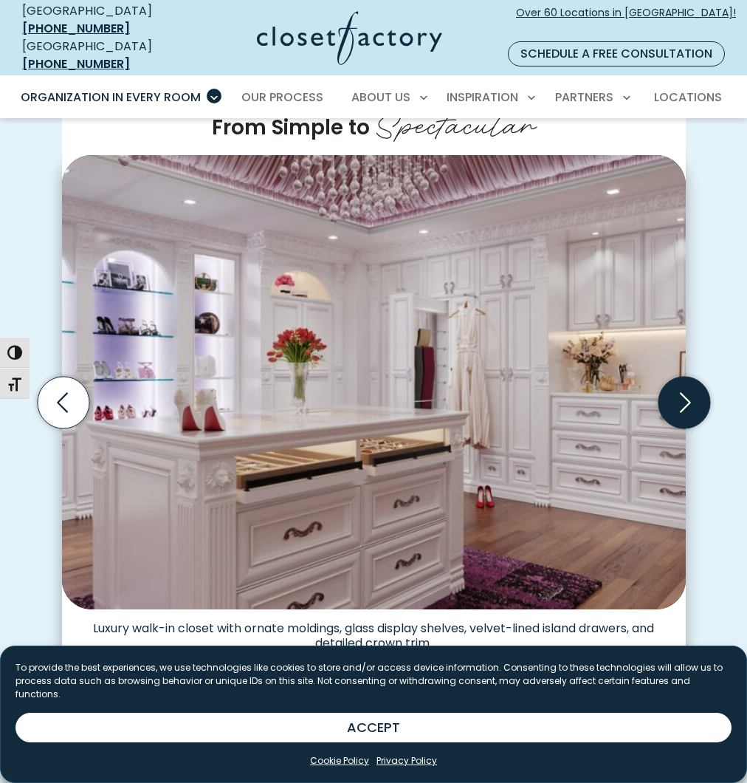
click at [684, 382] on icon "Next slide" at bounding box center [684, 403] width 52 height 52
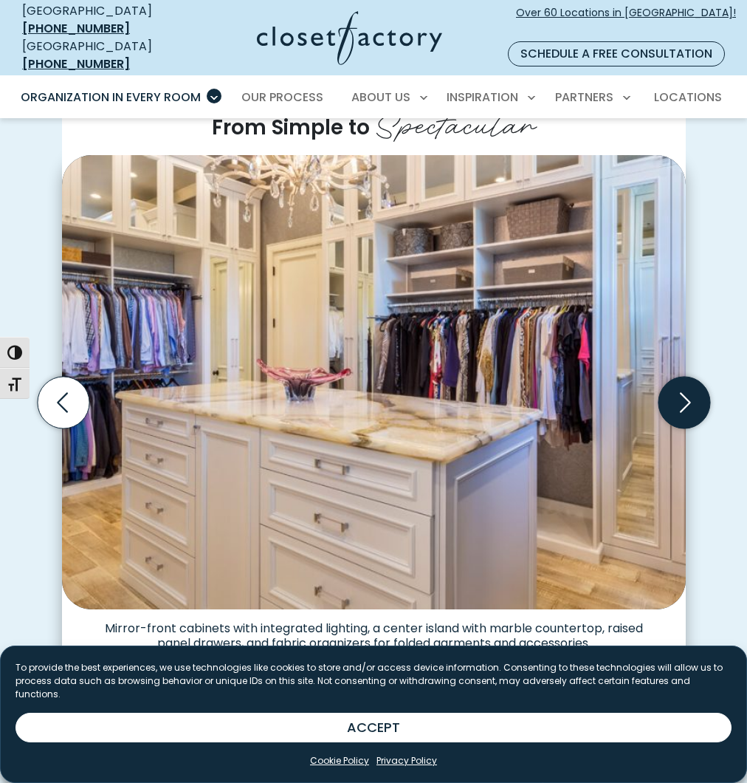
click at [684, 382] on icon "Next slide" at bounding box center [684, 403] width 52 height 52
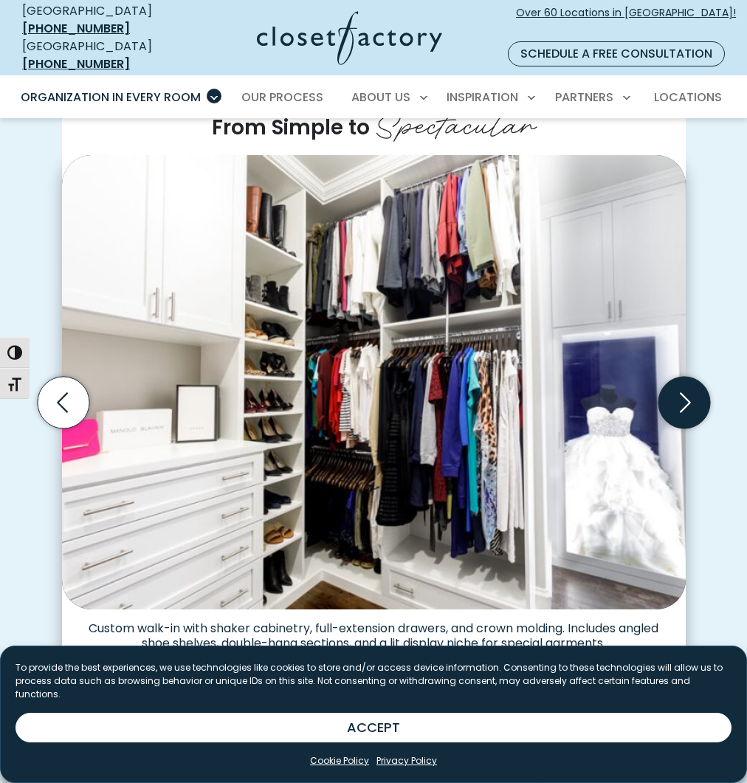
click at [684, 379] on icon "Next slide" at bounding box center [684, 403] width 52 height 52
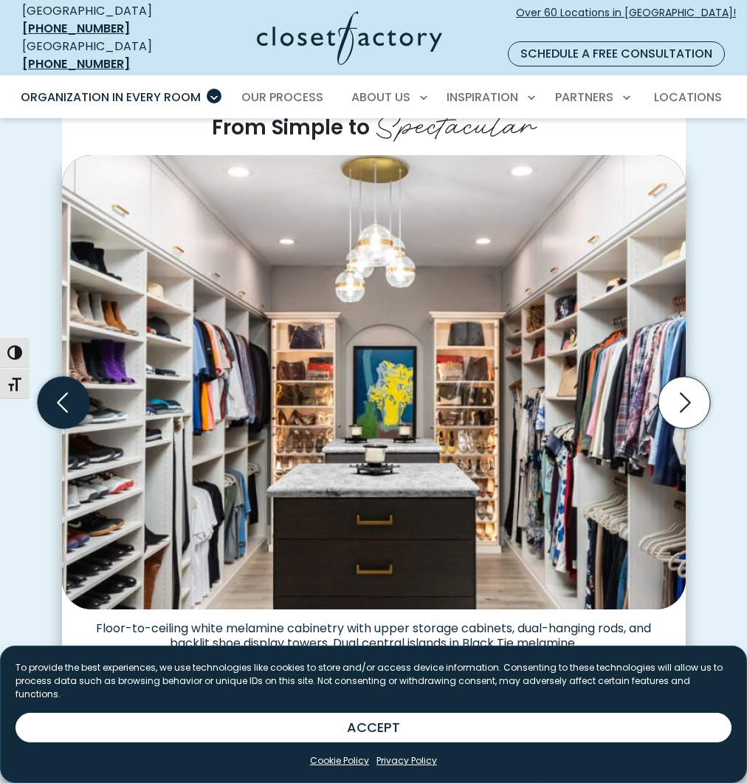
click at [56, 394] on icon "Previous slide" at bounding box center [63, 403] width 52 height 52
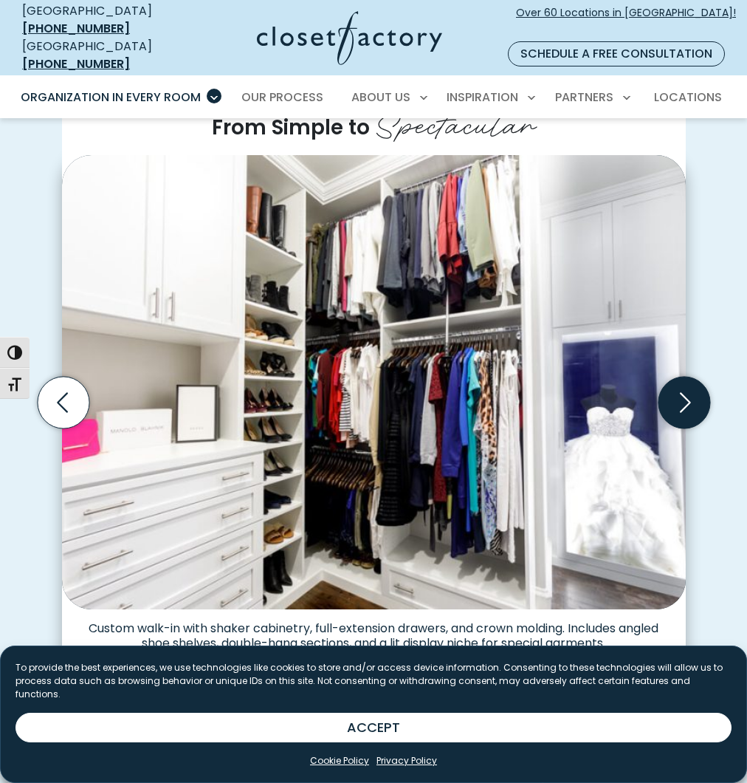
click at [683, 385] on icon "Next slide" at bounding box center [684, 403] width 52 height 52
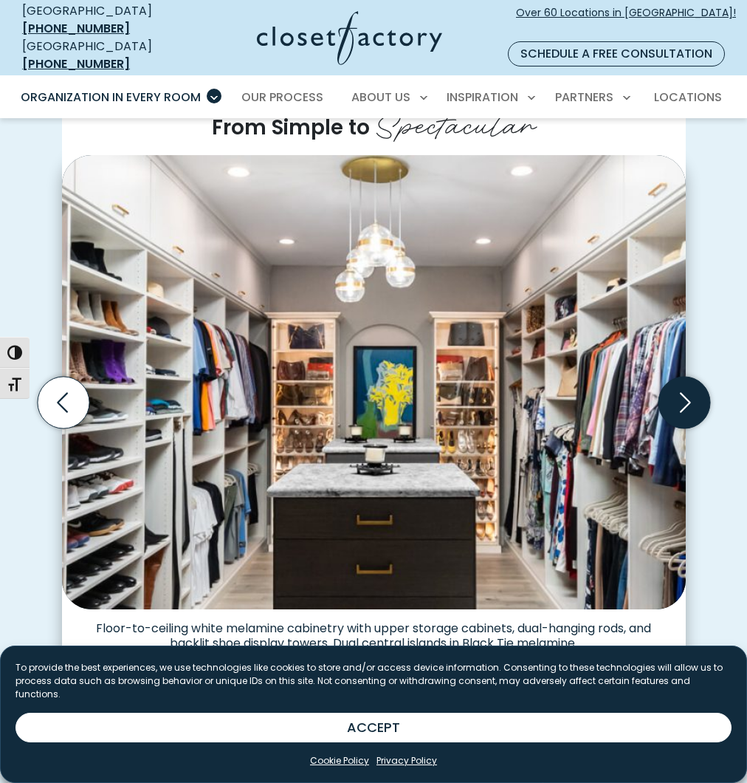
click at [678, 385] on icon "Next slide" at bounding box center [684, 403] width 52 height 52
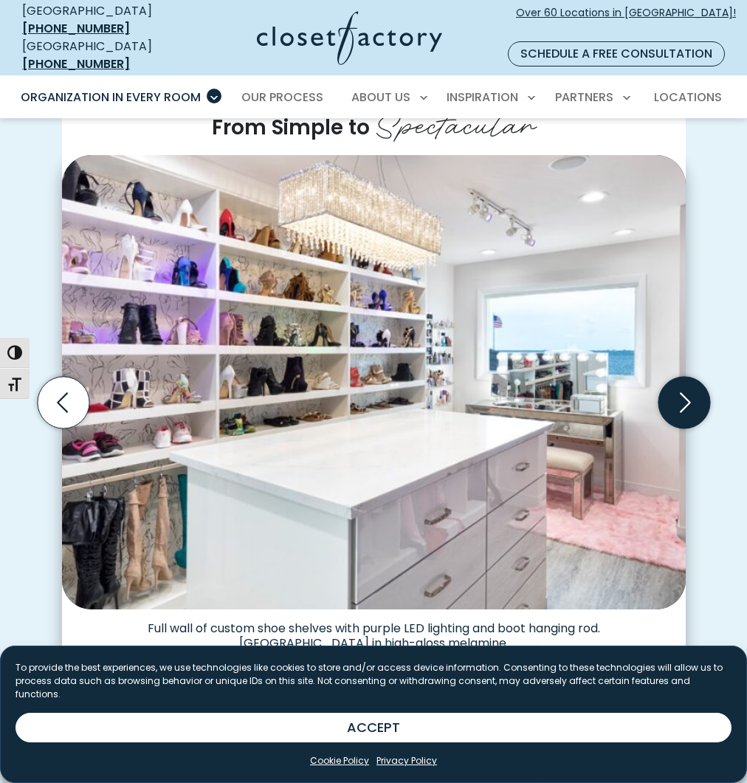
click at [674, 382] on icon "Next slide" at bounding box center [684, 403] width 52 height 52
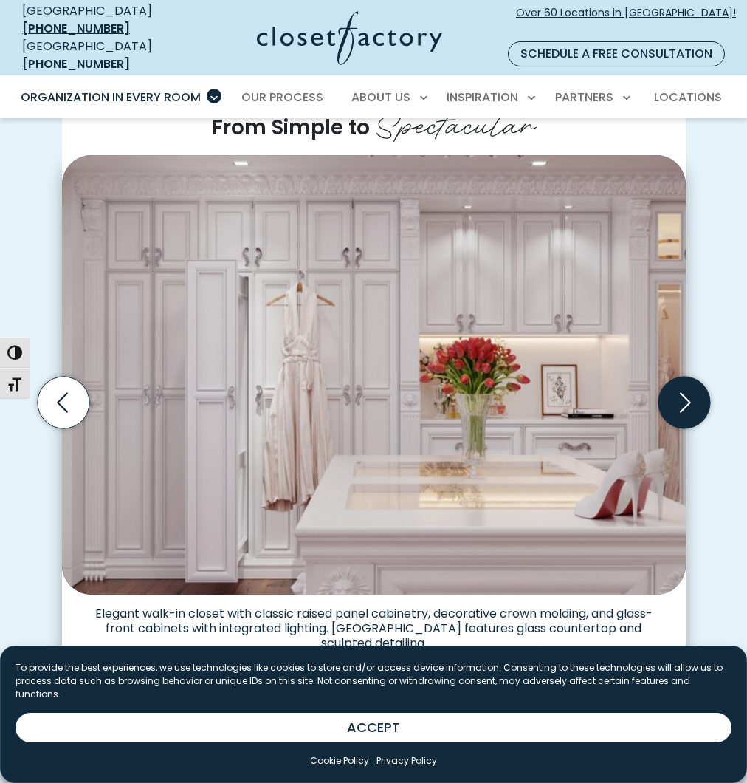
click at [673, 382] on icon "Next slide" at bounding box center [684, 403] width 52 height 52
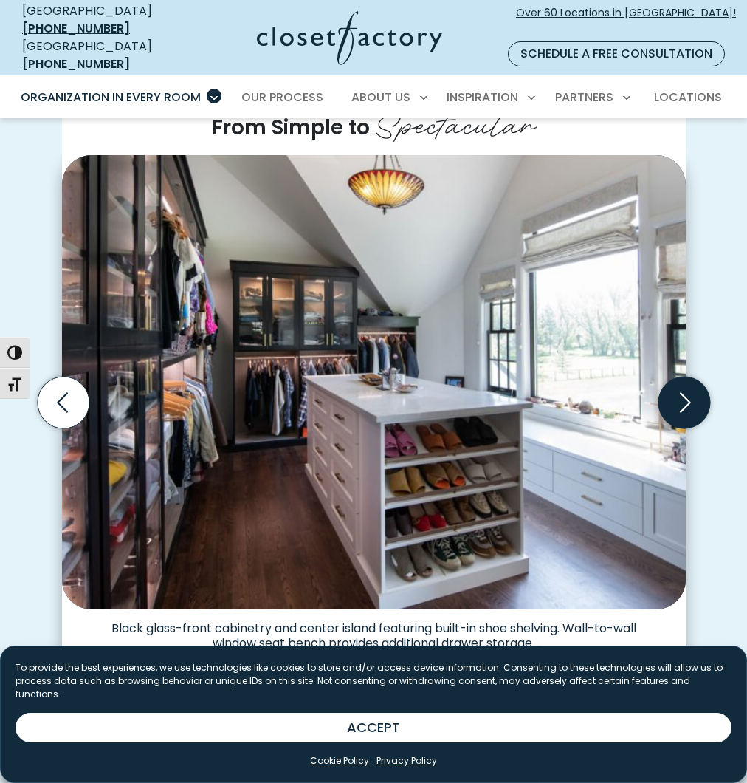
click at [696, 382] on icon "Next slide" at bounding box center [684, 403] width 52 height 52
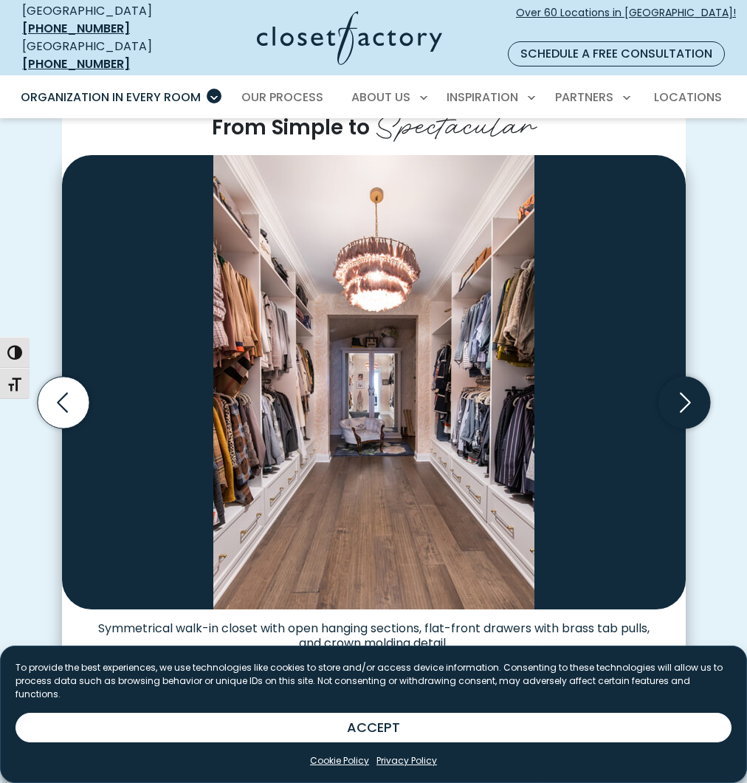
click at [695, 381] on icon "Next slide" at bounding box center [684, 403] width 52 height 52
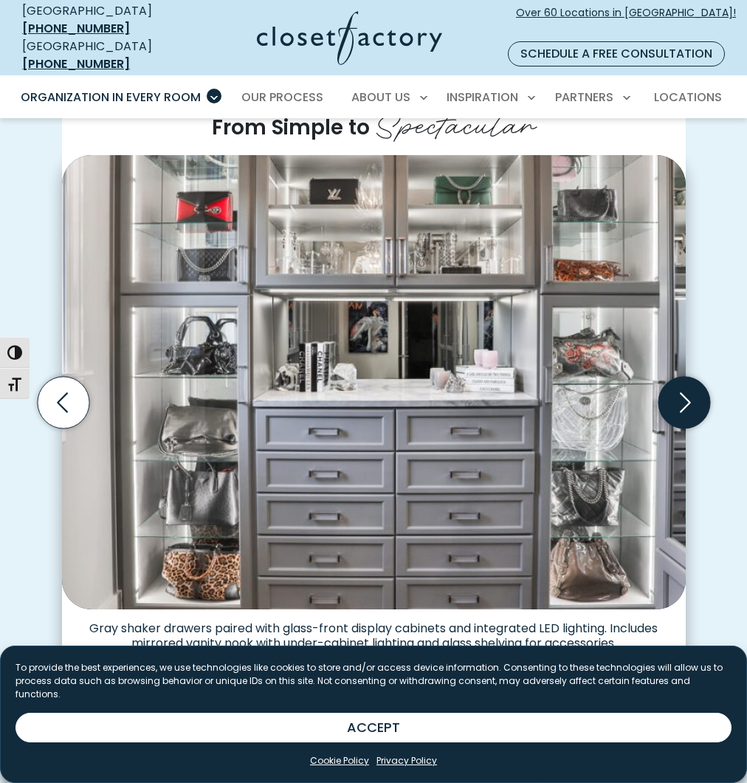
click at [684, 397] on icon "Next slide" at bounding box center [684, 403] width 52 height 52
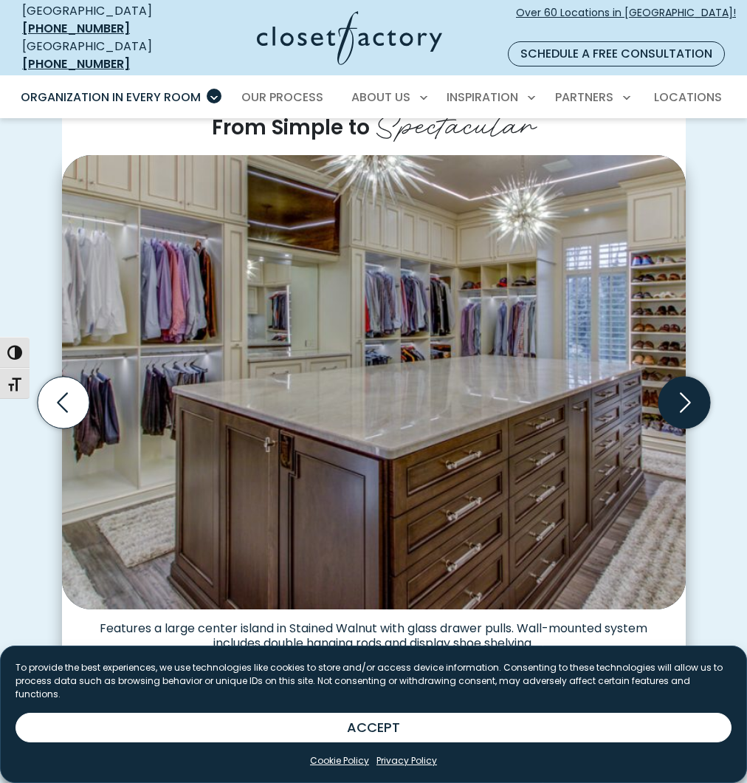
click at [680, 377] on icon "Next slide" at bounding box center [684, 403] width 52 height 52
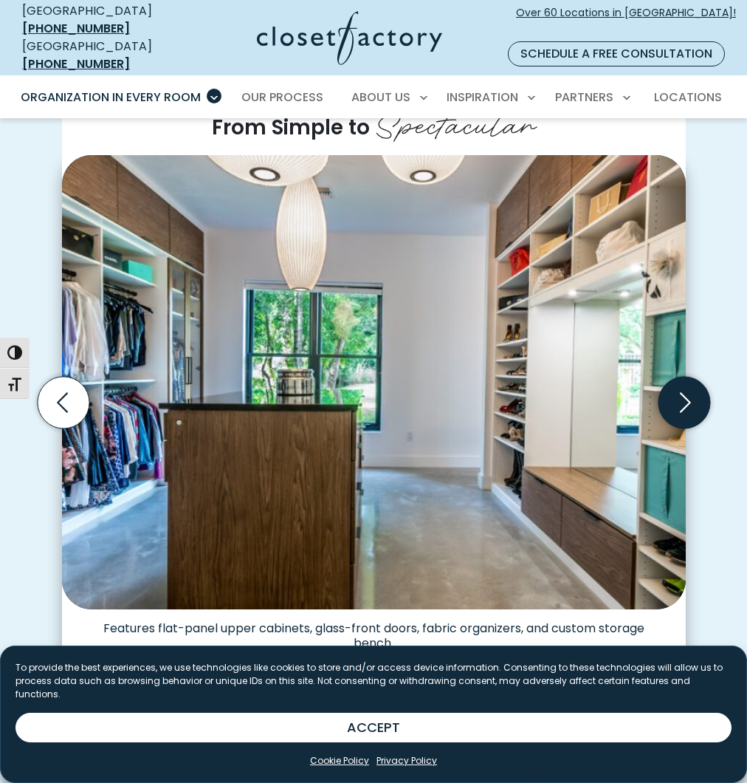
click at [688, 385] on icon "Next slide" at bounding box center [684, 403] width 52 height 52
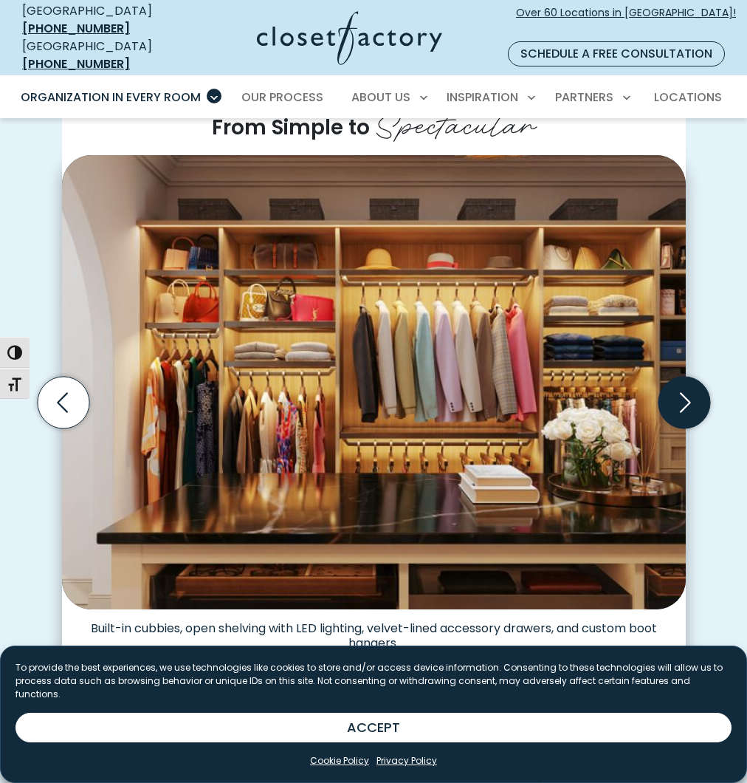
click at [683, 392] on icon "Next slide" at bounding box center [685, 402] width 11 height 20
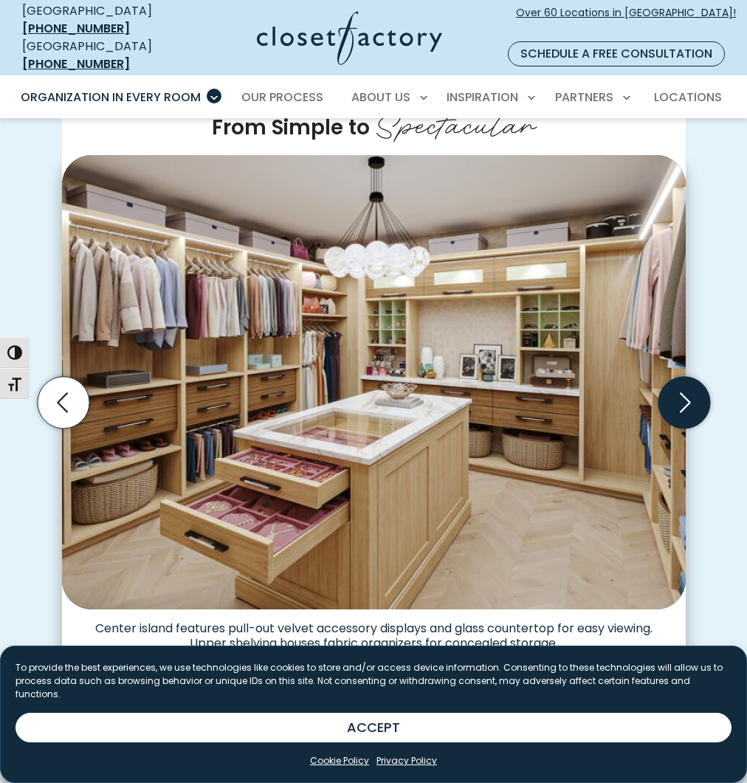
click at [686, 380] on icon "Next slide" at bounding box center [684, 403] width 52 height 52
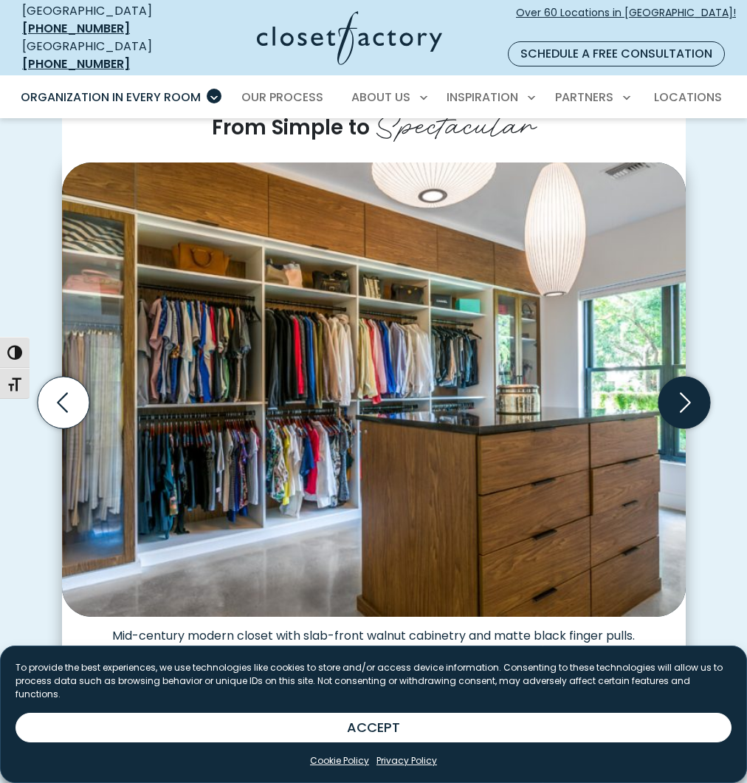
click at [696, 384] on icon "Next slide" at bounding box center [684, 403] width 52 height 52
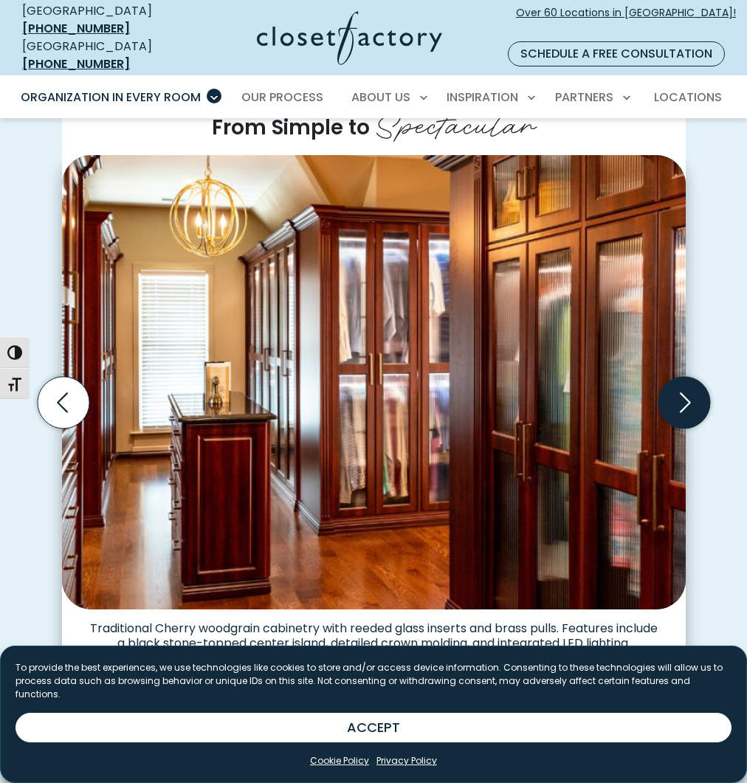
click at [693, 385] on icon "Next slide" at bounding box center [684, 403] width 52 height 52
